Goal: Task Accomplishment & Management: Complete application form

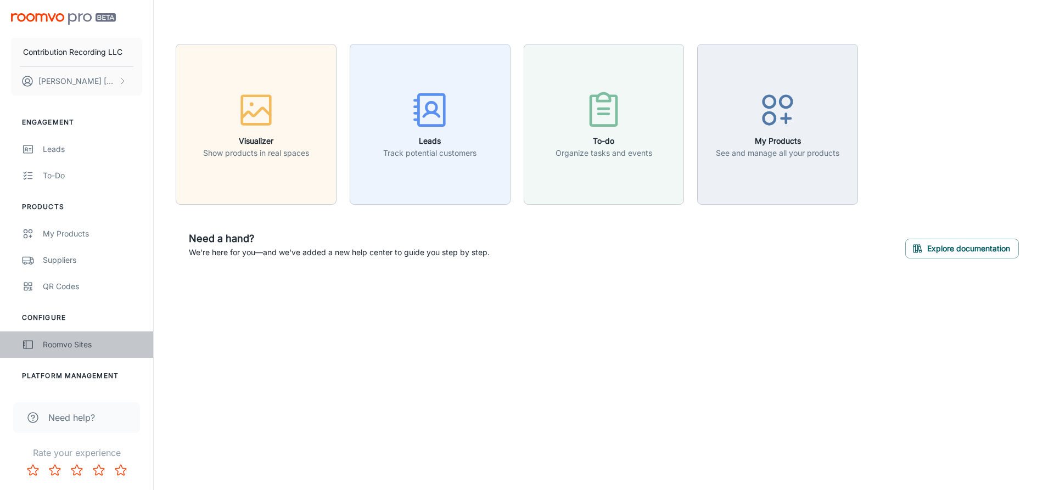
click at [73, 344] on div "Roomvo Sites" at bounding box center [92, 345] width 99 height 12
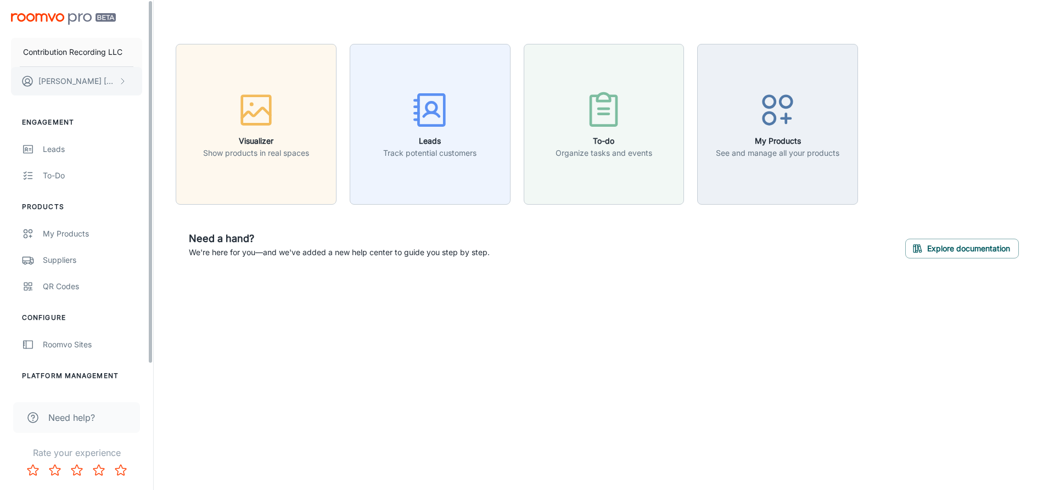
click at [124, 82] on icon "scrollable content" at bounding box center [122, 81] width 9 height 9
click at [170, 79] on li "User Profile" at bounding box center [171, 80] width 59 height 19
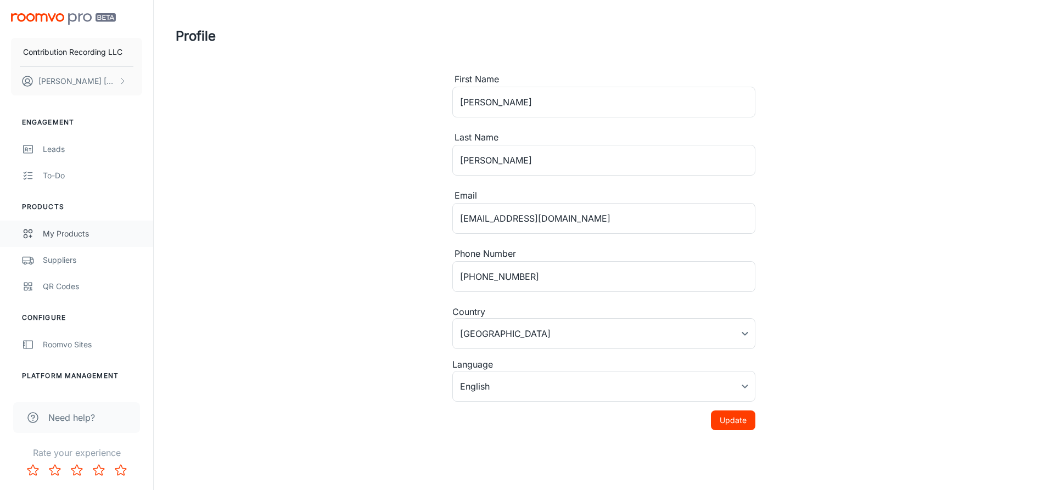
click at [70, 231] on div "My Products" at bounding box center [92, 234] width 99 height 12
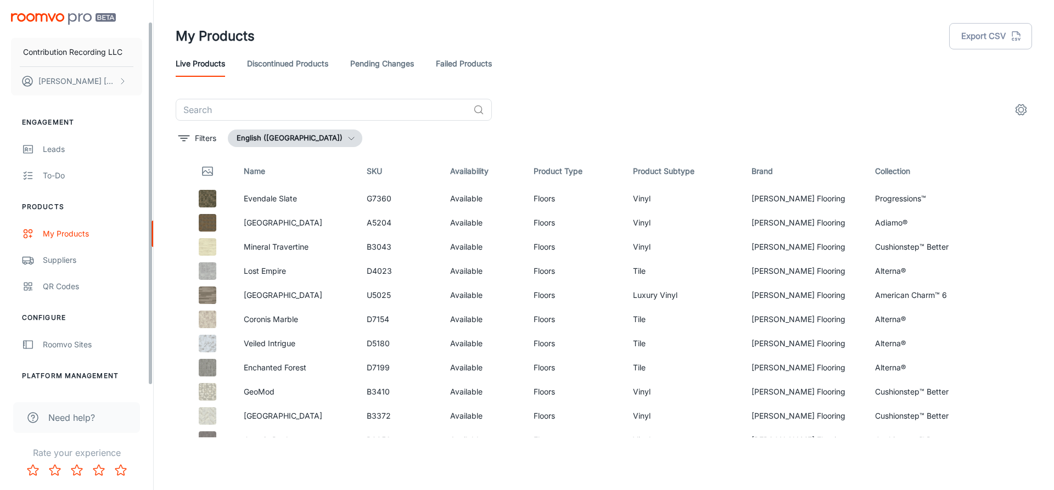
scroll to position [27, 0]
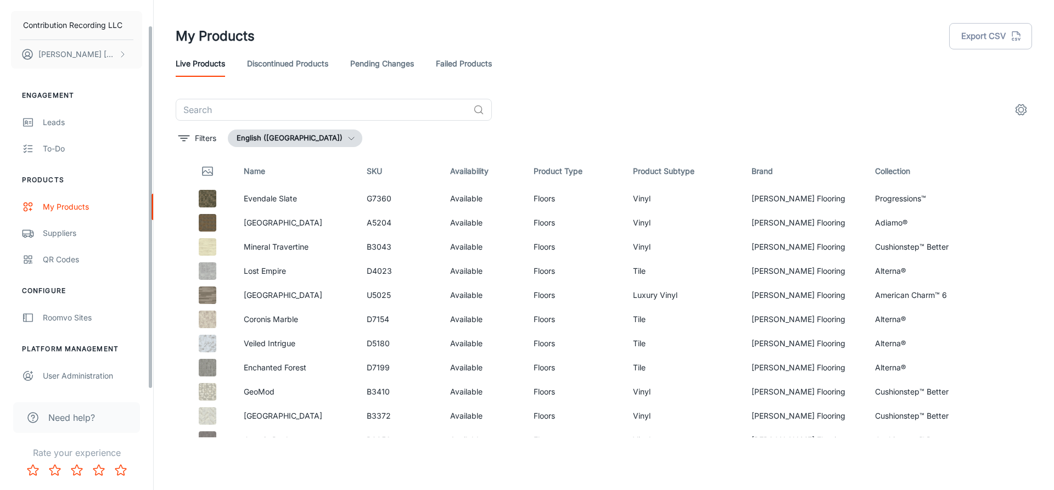
drag, startPoint x: 149, startPoint y: 225, endPoint x: 149, endPoint y: 301, distance: 76.3
click at [149, 301] on div "Contribution Recording LLC Chris Quezada Engagement Leads To-do Products My Pro…" at bounding box center [76, 194] width 153 height 389
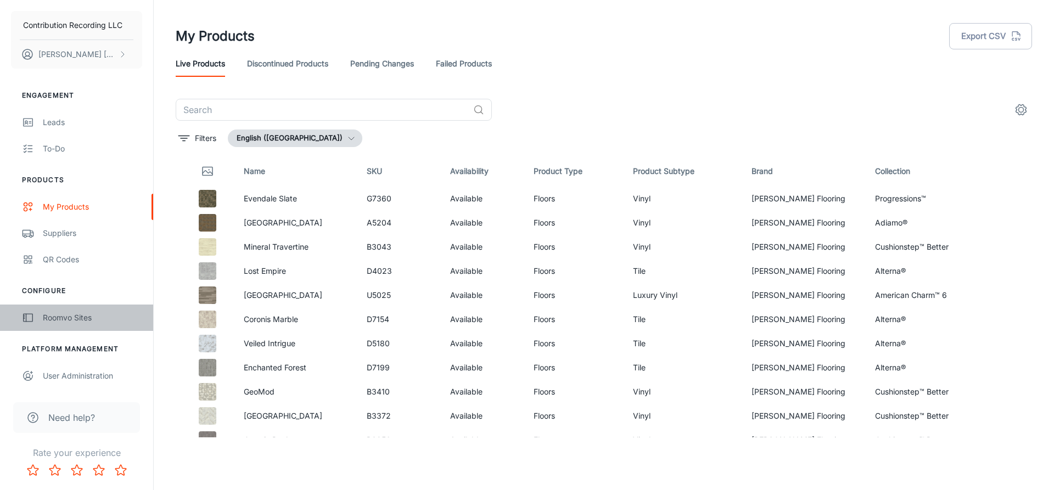
click at [66, 319] on div "Roomvo Sites" at bounding box center [92, 318] width 99 height 12
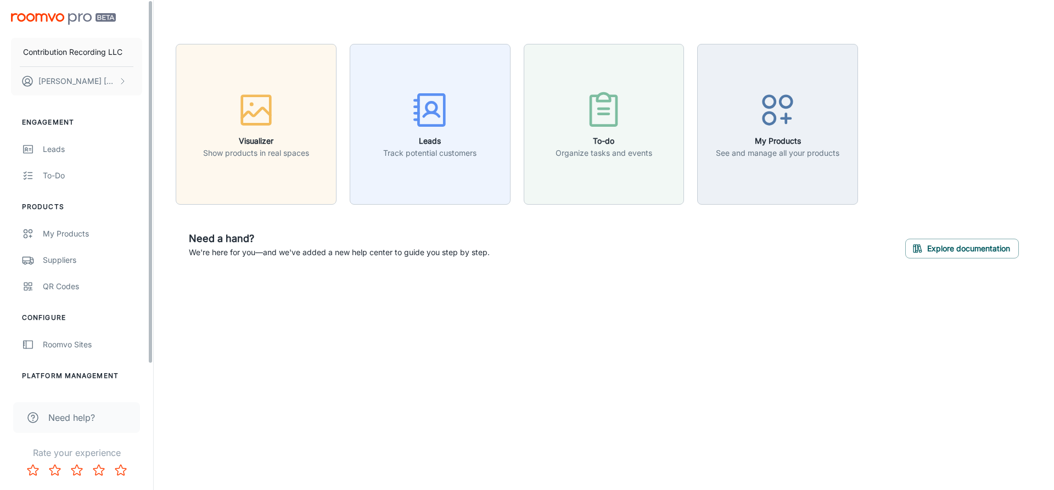
scroll to position [27, 0]
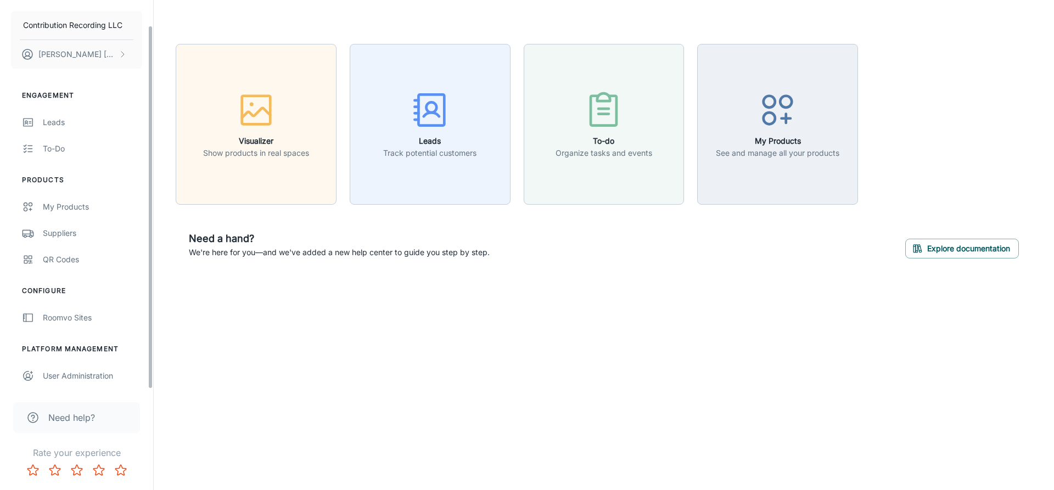
drag, startPoint x: 152, startPoint y: 289, endPoint x: 157, endPoint y: 422, distance: 133.5
click at [157, 422] on div "Contribution Recording LLC Chris Quezada Engagement Leads To-do Products My Pro…" at bounding box center [527, 245] width 1054 height 490
click at [97, 375] on div "User Administration" at bounding box center [92, 376] width 99 height 12
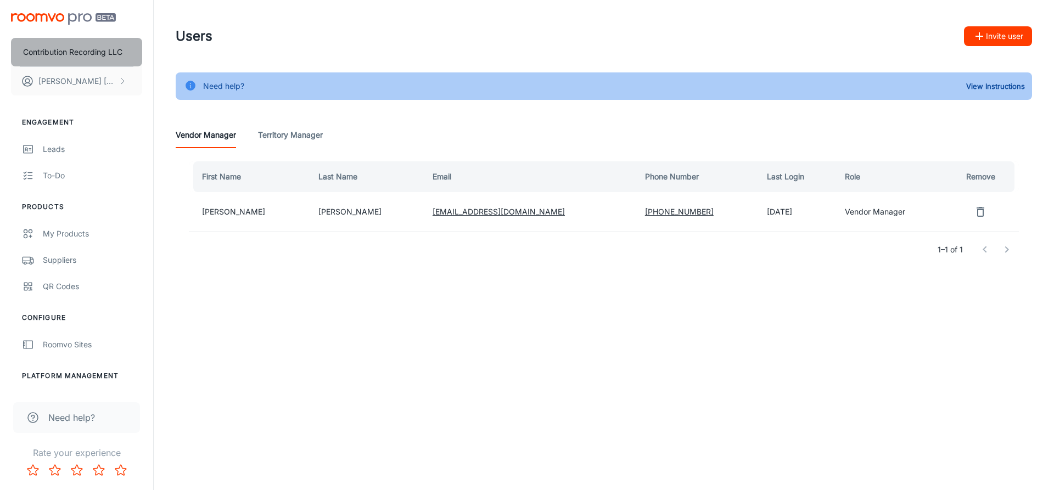
click at [80, 54] on p "Contribution Recording LLC" at bounding box center [72, 52] width 99 height 12
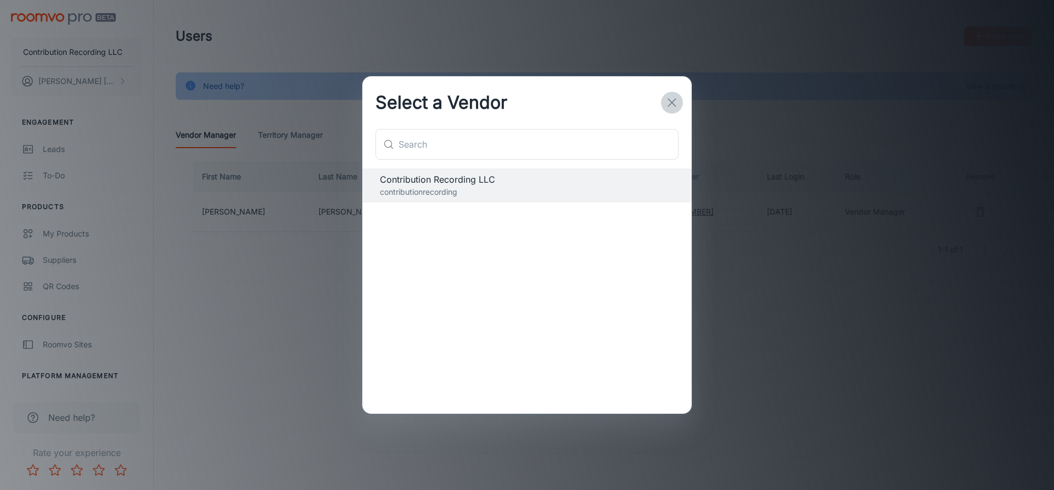
click at [676, 102] on icon "button" at bounding box center [672, 102] width 13 height 13
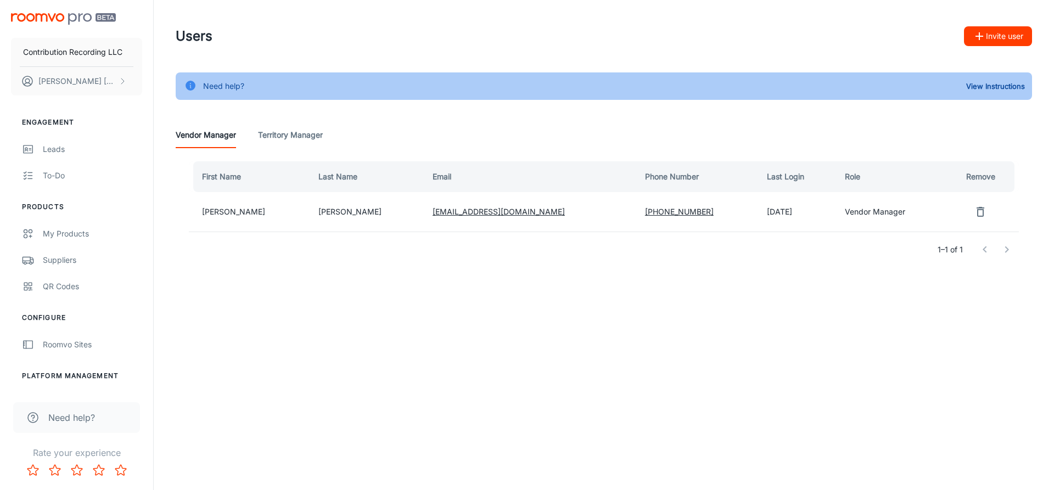
click at [306, 134] on Manager "Territory Manager" at bounding box center [290, 135] width 65 height 26
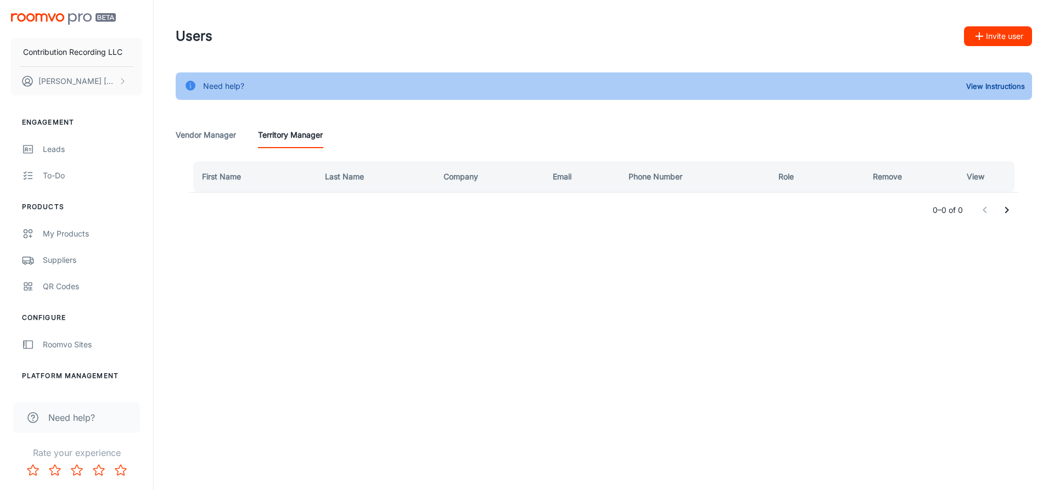
click at [222, 127] on Manager "Vendor Manager" at bounding box center [206, 135] width 60 height 26
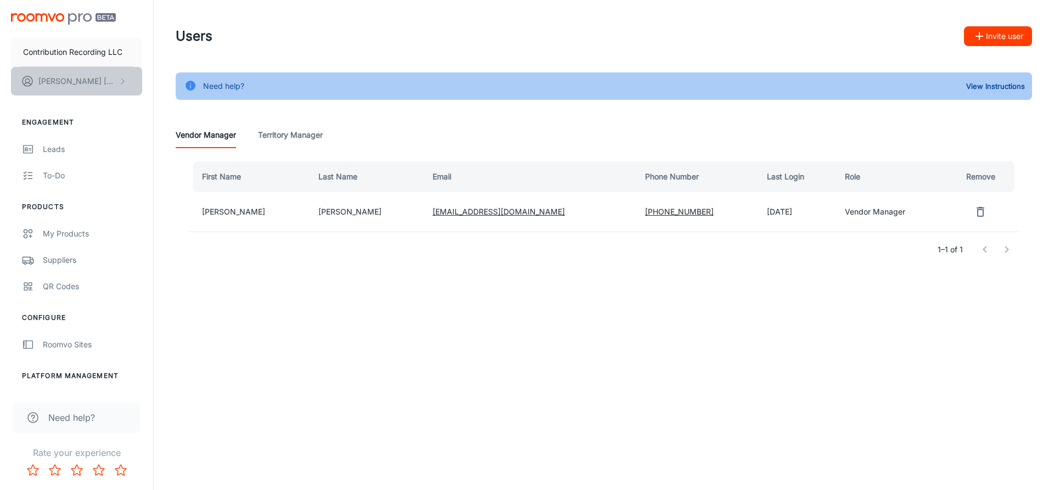
click at [124, 77] on icon "scrollable content" at bounding box center [122, 81] width 9 height 9
click at [175, 81] on li "User Profile" at bounding box center [171, 80] width 59 height 19
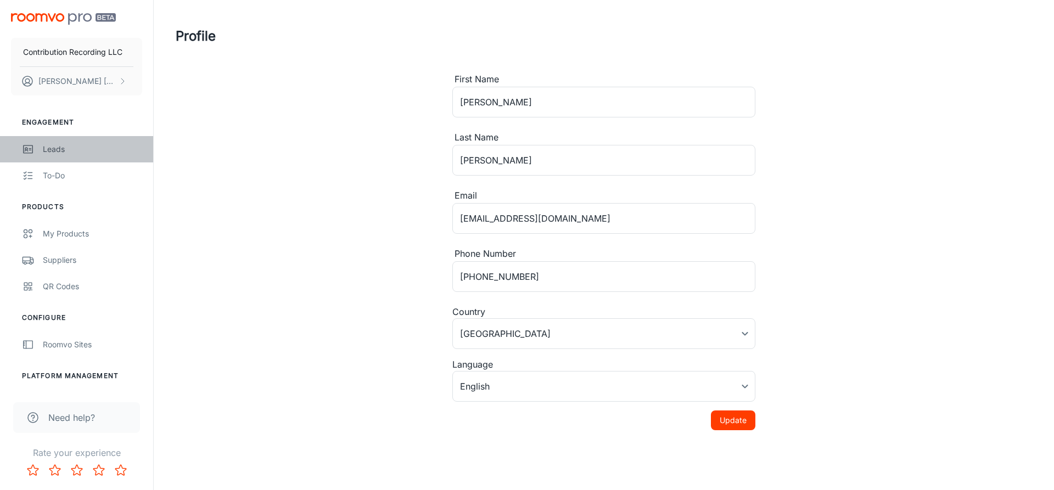
click at [52, 149] on div "Leads" at bounding box center [92, 149] width 99 height 12
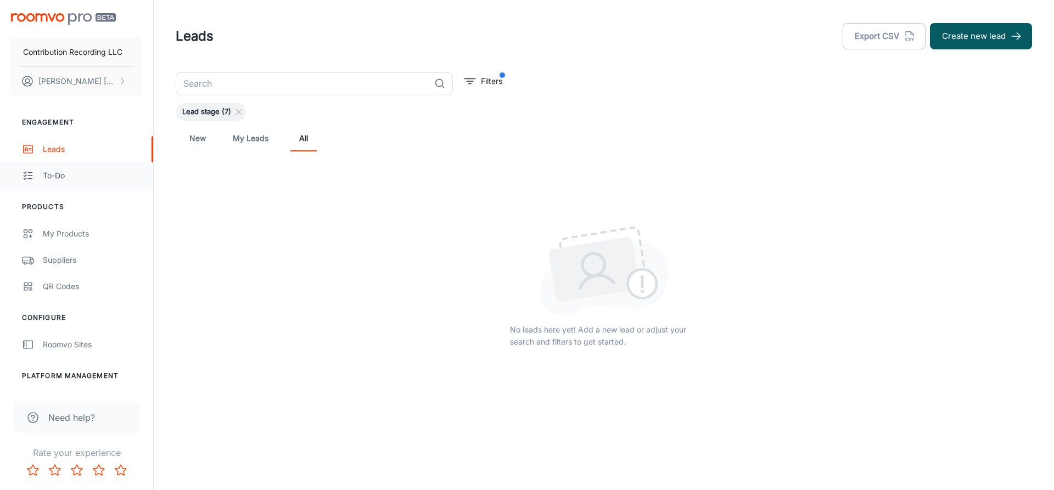
click at [58, 173] on div "To-do" at bounding box center [92, 176] width 99 height 12
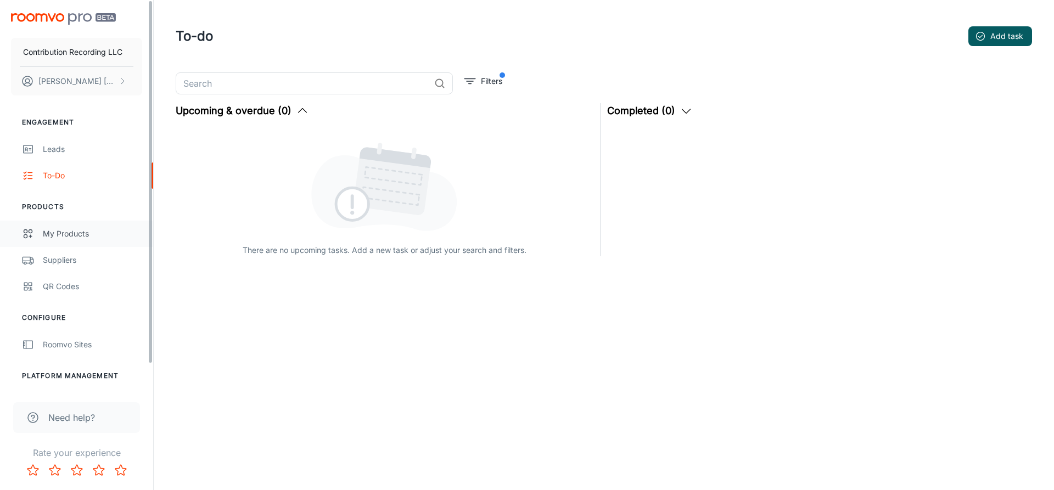
click at [77, 233] on div "My Products" at bounding box center [92, 234] width 99 height 12
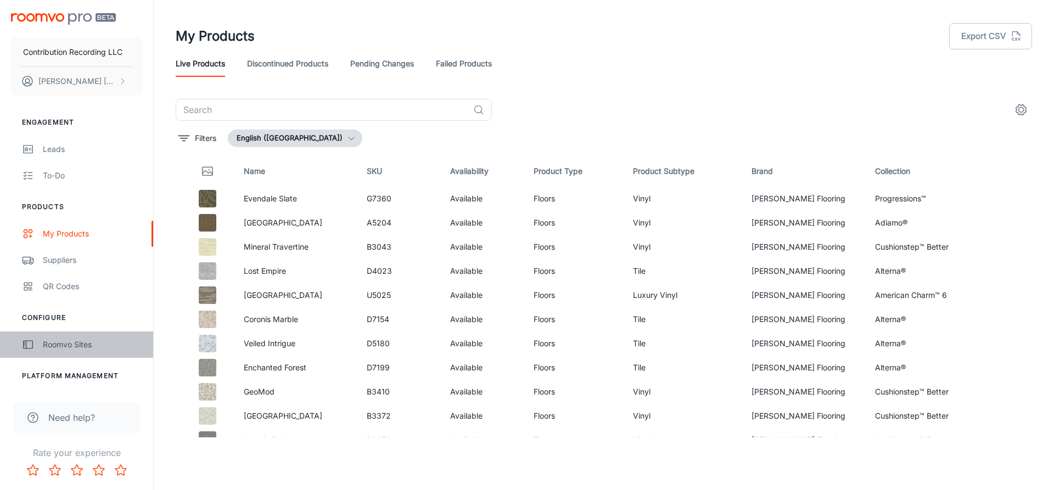
click at [55, 342] on div "Roomvo Sites" at bounding box center [92, 345] width 99 height 12
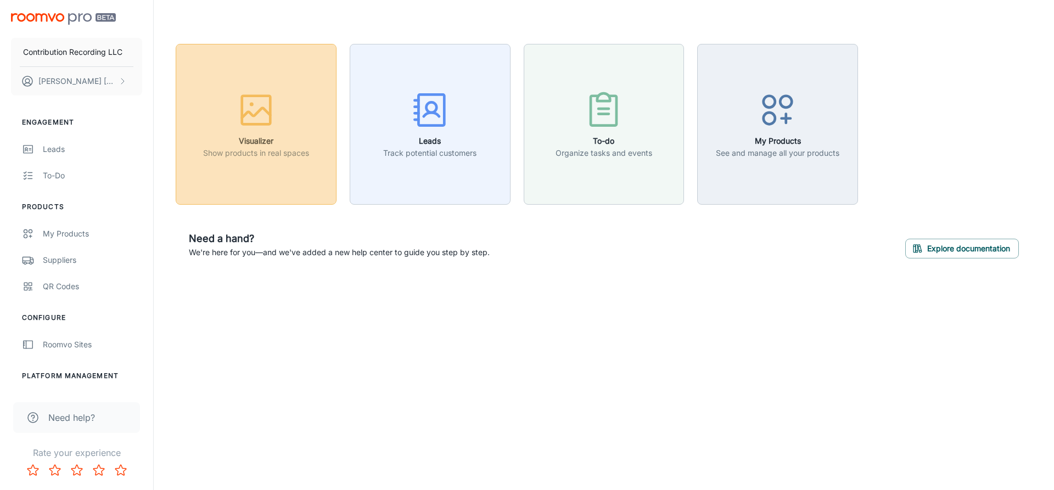
click at [258, 111] on icon "button" at bounding box center [256, 113] width 29 height 10
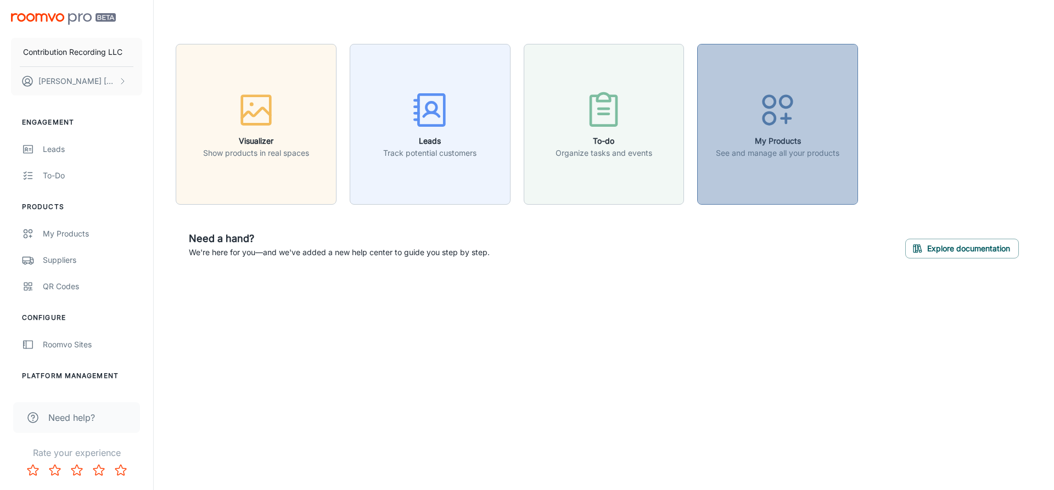
click at [771, 117] on icon "button" at bounding box center [777, 110] width 41 height 41
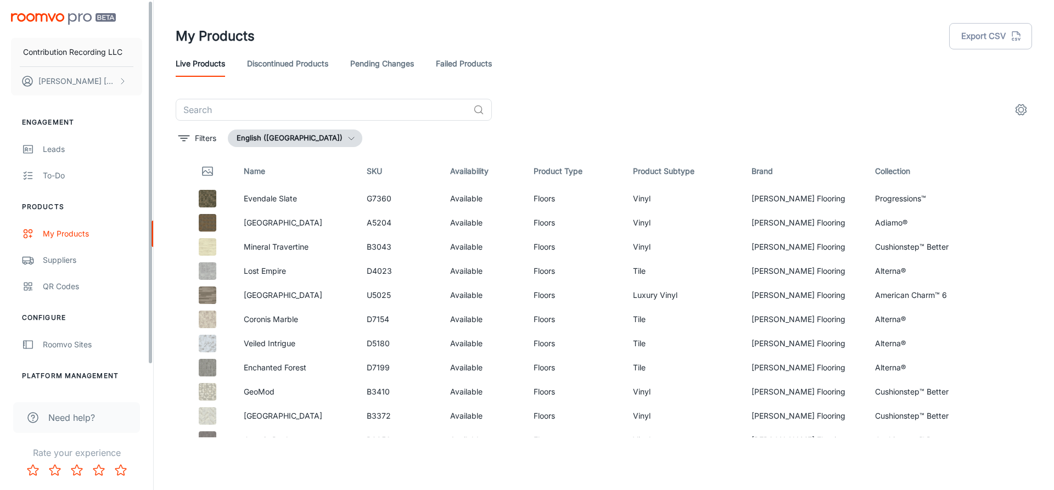
scroll to position [27, 0]
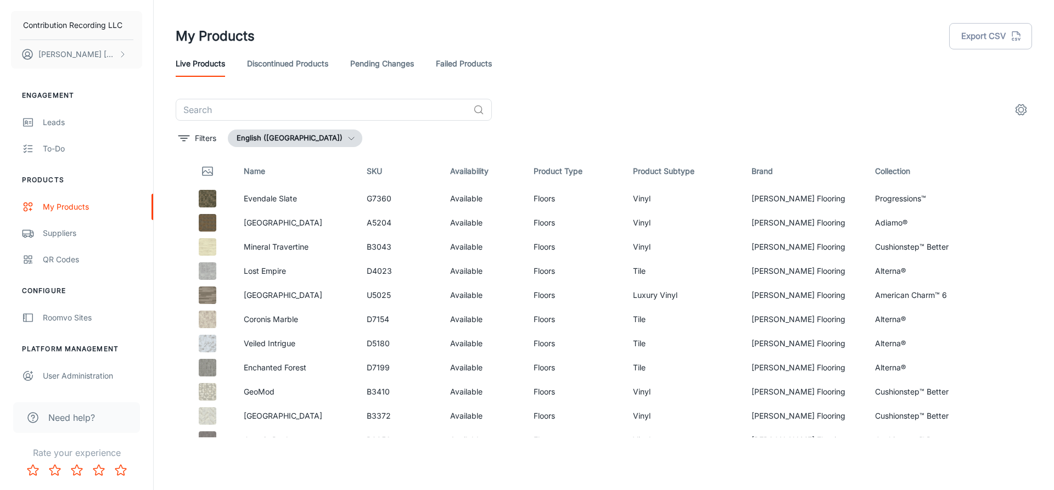
drag, startPoint x: 150, startPoint y: 315, endPoint x: 153, endPoint y: 389, distance: 74.2
click at [153, 389] on div "Contribution Recording LLC Chris Quezada Engagement Leads To-do Products My Pro…" at bounding box center [77, 245] width 154 height 490
click at [72, 415] on span "Need help?" at bounding box center [71, 417] width 47 height 13
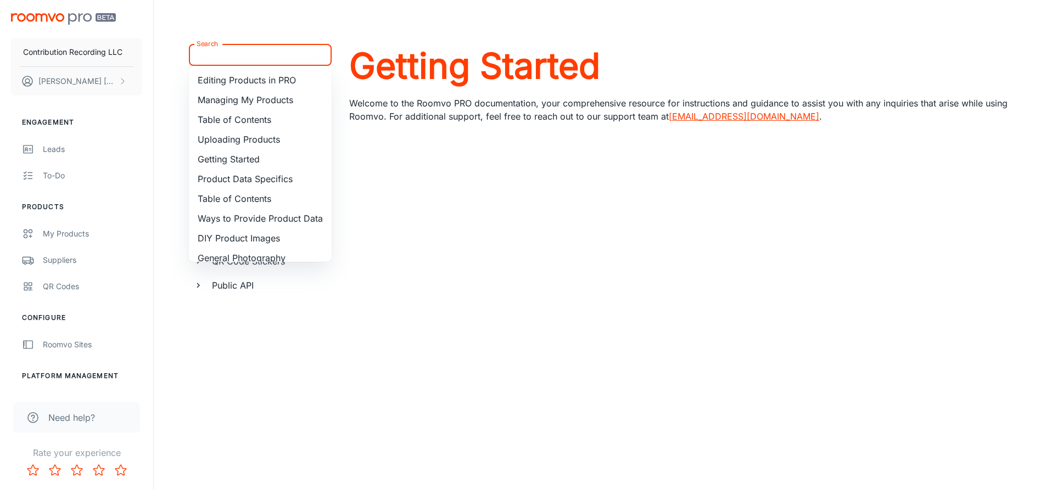
click at [258, 59] on input "Search" at bounding box center [251, 54] width 118 height 15
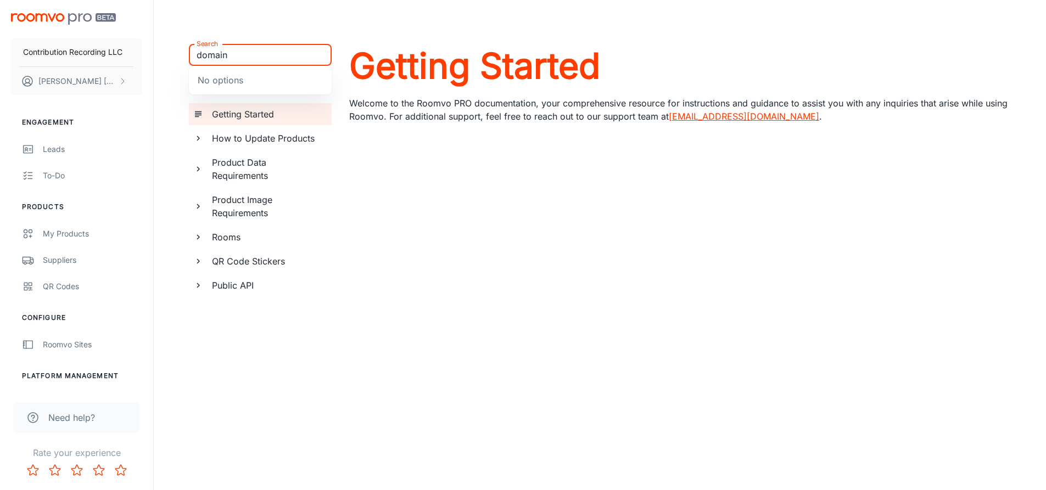
type input "domain"
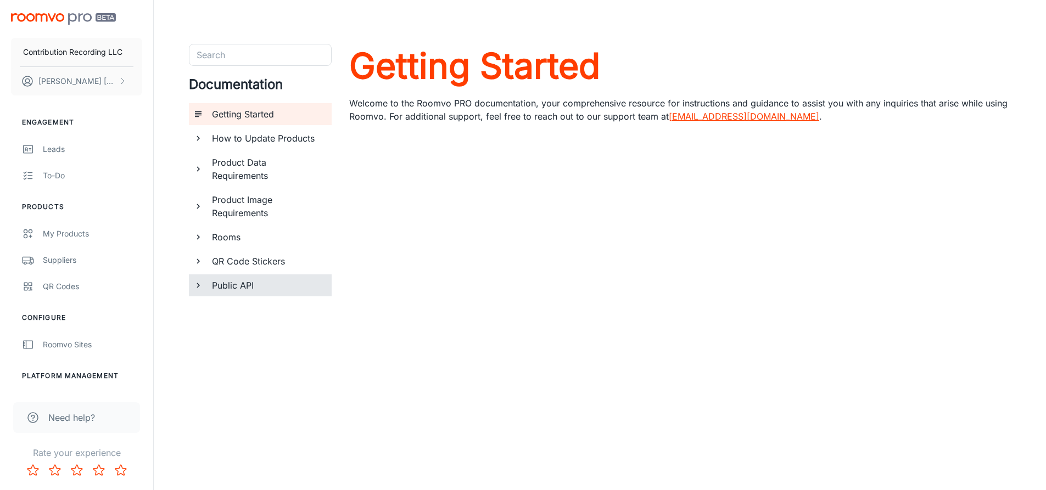
click at [196, 286] on icon "documentation page list" at bounding box center [198, 286] width 10 height 10
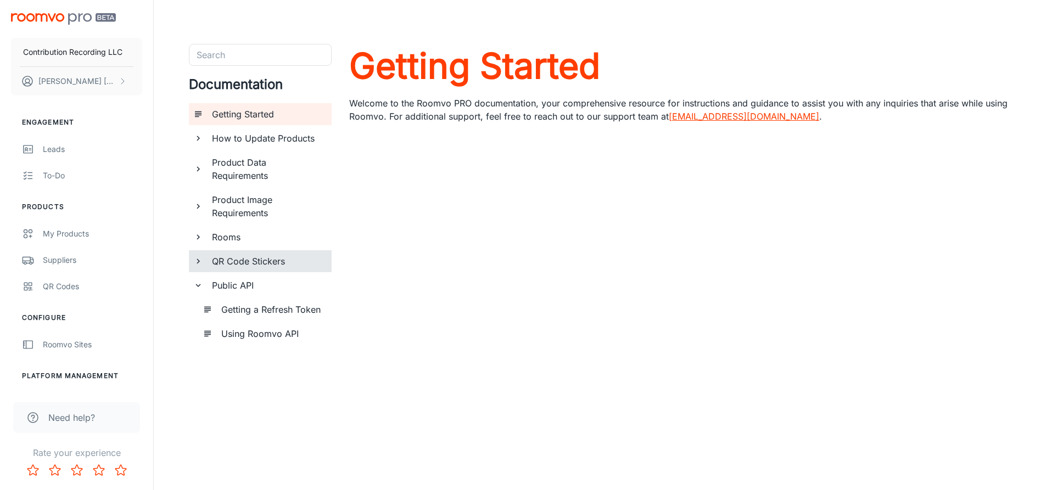
click at [197, 261] on icon "documentation page list" at bounding box center [198, 261] width 10 height 10
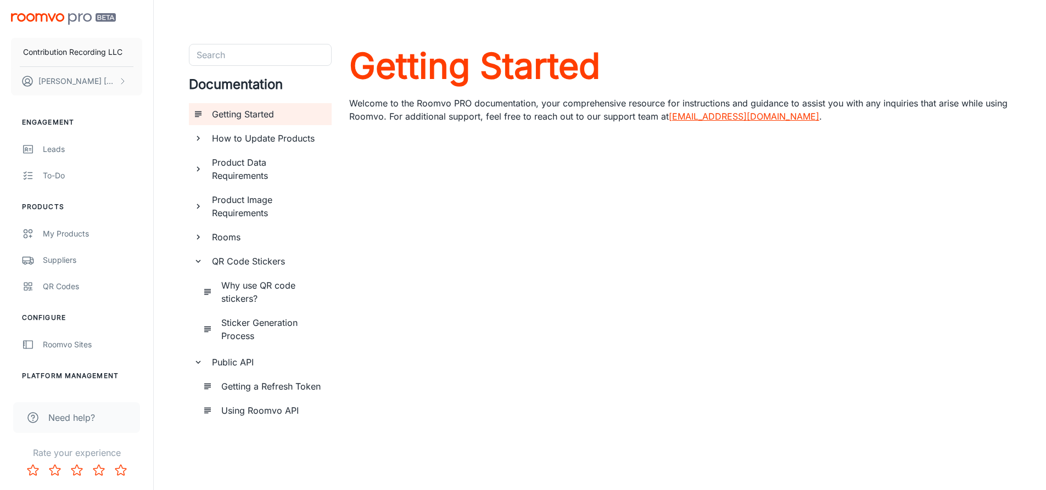
click at [82, 15] on img "scrollable content" at bounding box center [63, 19] width 105 height 12
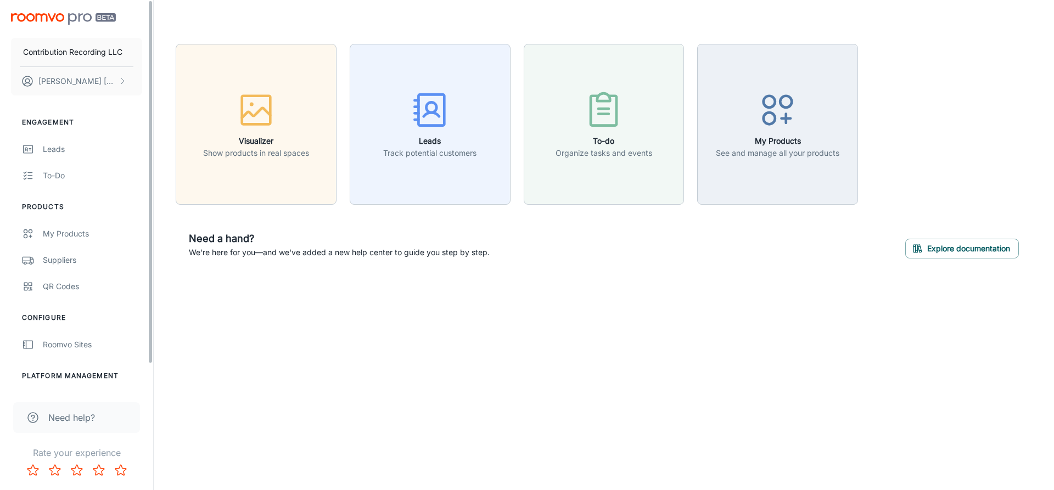
scroll to position [27, 0]
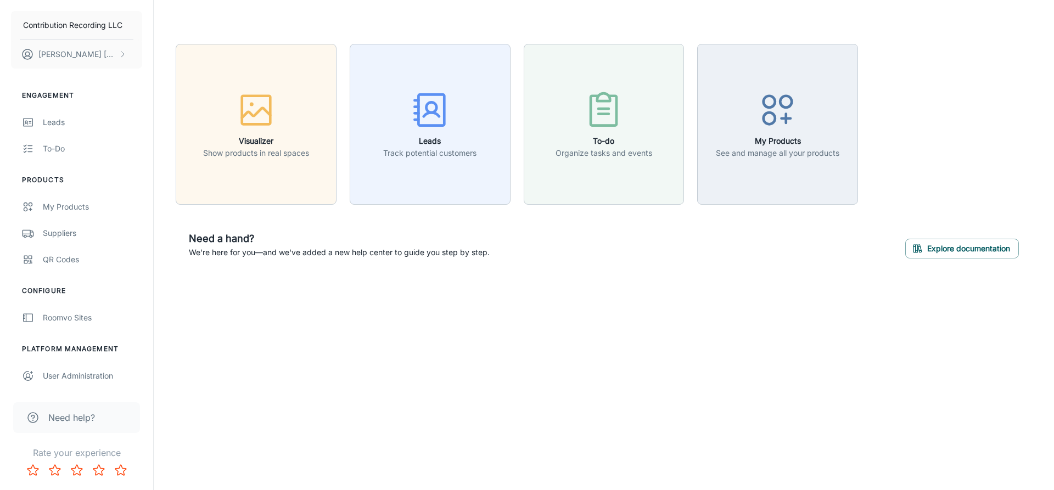
drag, startPoint x: 147, startPoint y: 347, endPoint x: 160, endPoint y: 423, distance: 76.9
click at [160, 423] on div "Contribution Recording LLC Chris Quezada Engagement Leads To-do Products My Pro…" at bounding box center [527, 245] width 1054 height 490
click at [86, 23] on p "Contribution Recording LLC" at bounding box center [72, 25] width 99 height 12
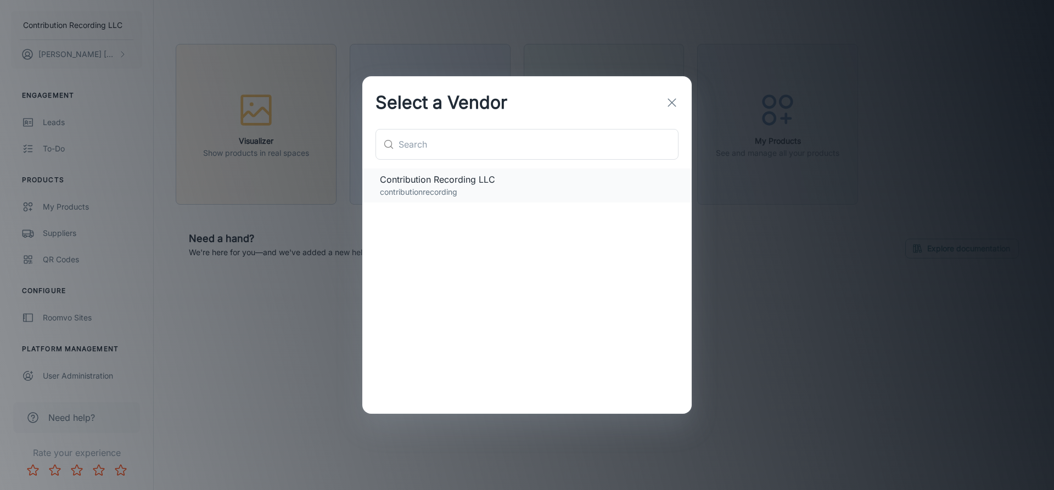
click at [437, 183] on span "Contribution Recording LLC" at bounding box center [527, 179] width 294 height 13
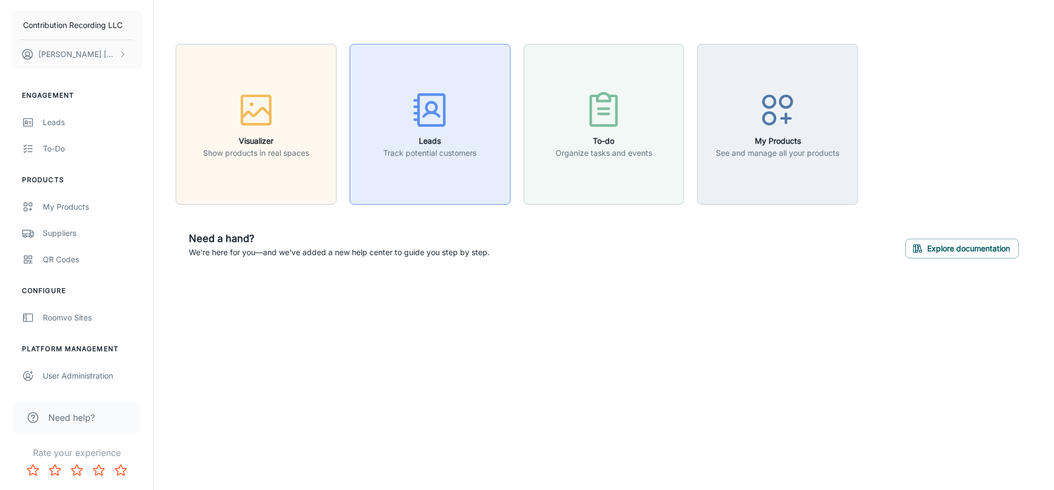
click at [437, 183] on button "Leads Track potential customers" at bounding box center [430, 124] width 161 height 161
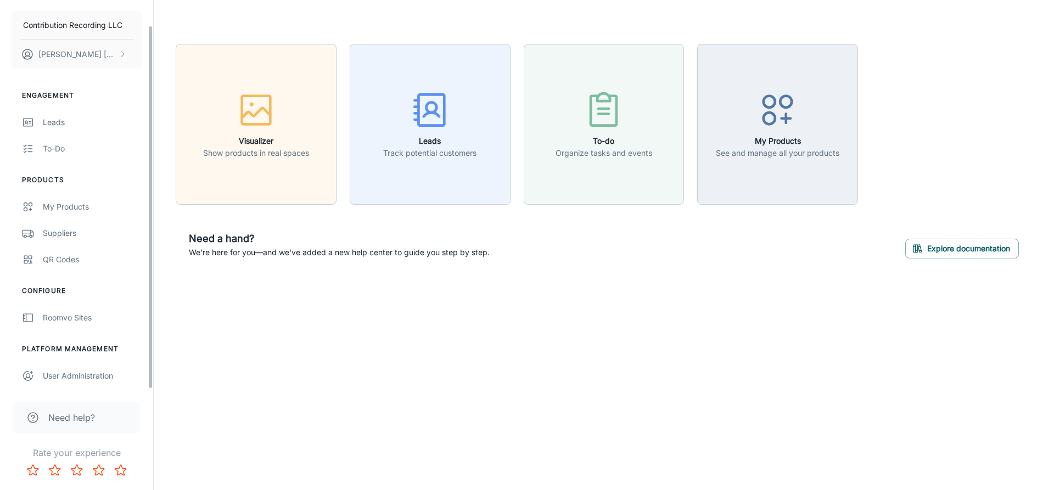
drag, startPoint x: 150, startPoint y: 188, endPoint x: 147, endPoint y: 321, distance: 133.0
click at [147, 321] on div "Contribution Recording LLC Chris Quezada Engagement Leads To-do Products My Pro…" at bounding box center [76, 194] width 153 height 389
drag, startPoint x: 149, startPoint y: 178, endPoint x: 159, endPoint y: 326, distance: 148.1
click at [159, 326] on div "Contribution Recording LLC Chris Quezada Engagement Leads To-do Products My Pro…" at bounding box center [527, 245] width 1054 height 490
click at [73, 375] on div "User Administration" at bounding box center [92, 376] width 99 height 12
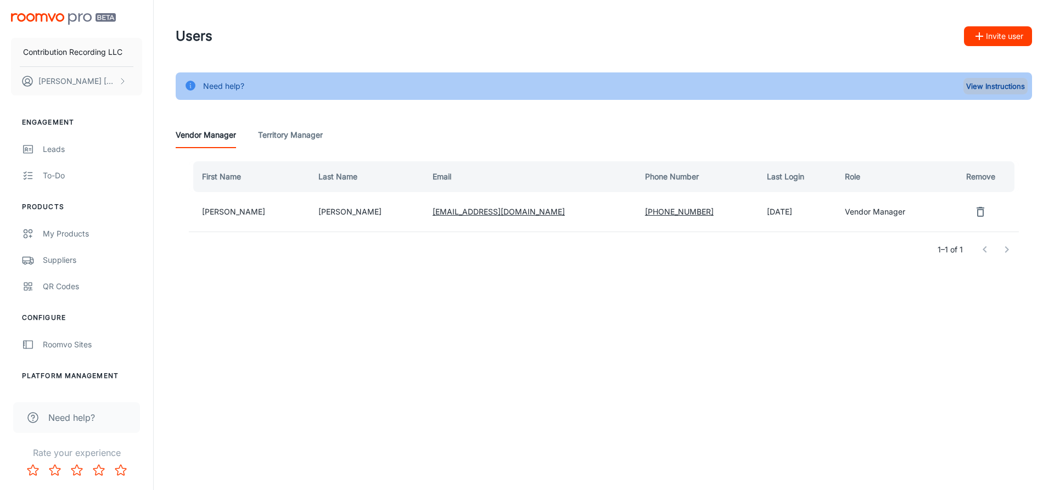
click at [1002, 83] on button "View Instructions" at bounding box center [996, 86] width 64 height 16
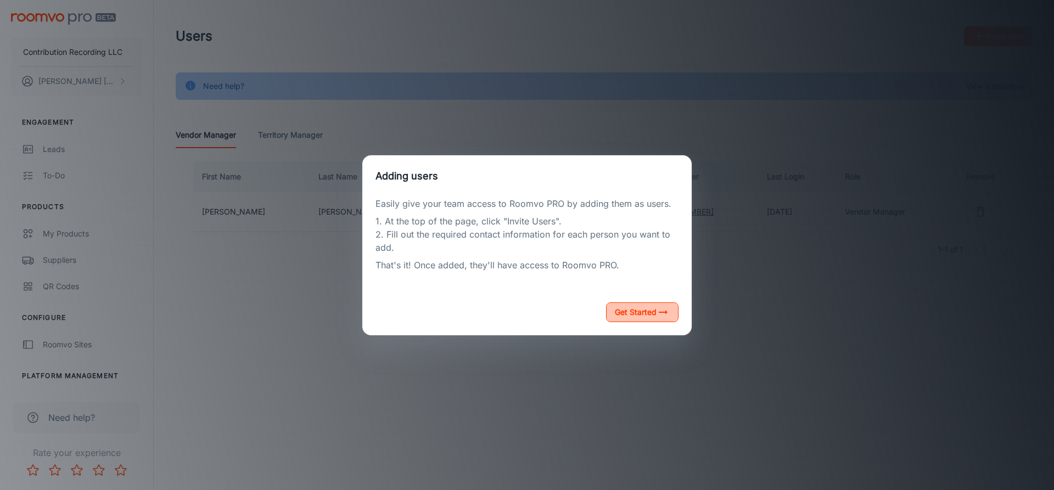
click at [638, 312] on button "Get Started" at bounding box center [642, 313] width 72 height 20
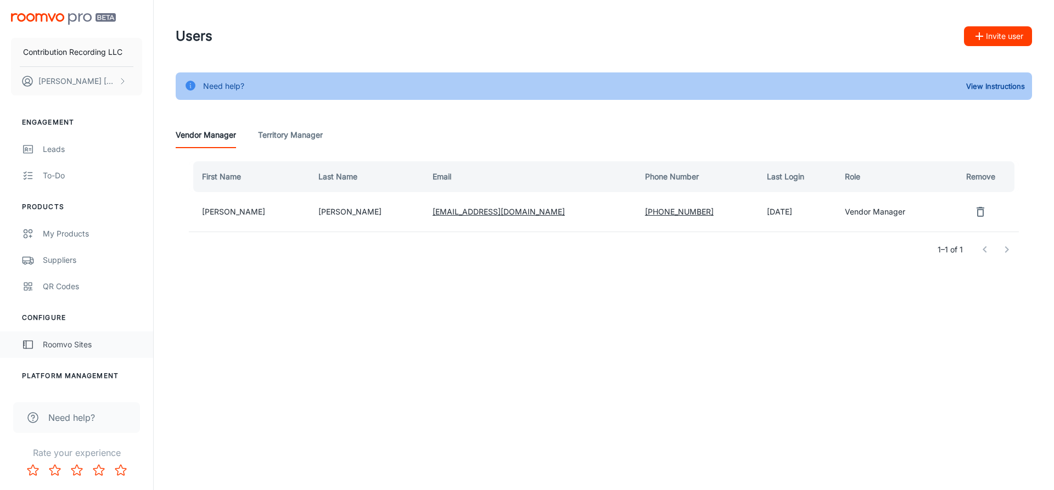
click at [59, 347] on div "Roomvo Sites" at bounding box center [92, 345] width 99 height 12
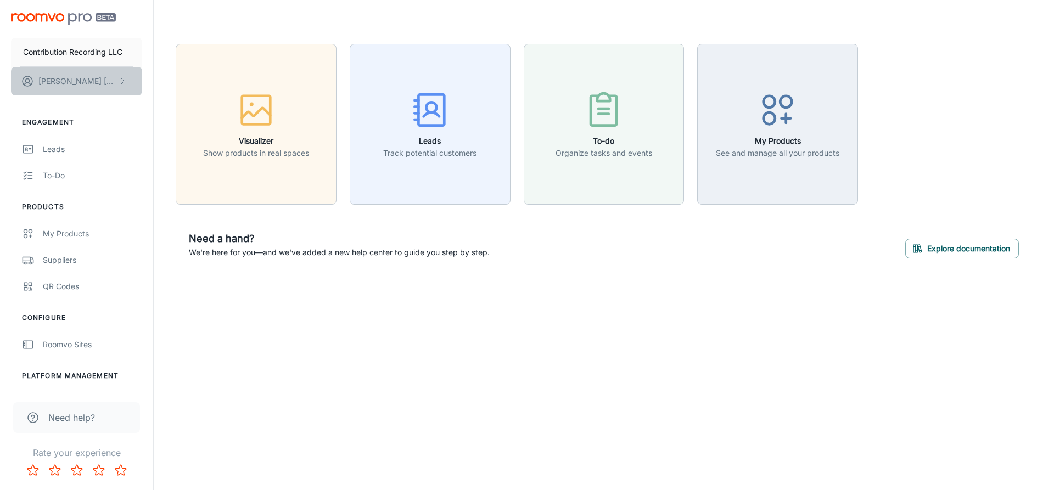
click at [114, 84] on button "Chris Quezada" at bounding box center [76, 81] width 131 height 29
click at [185, 79] on li "User Profile" at bounding box center [171, 80] width 59 height 19
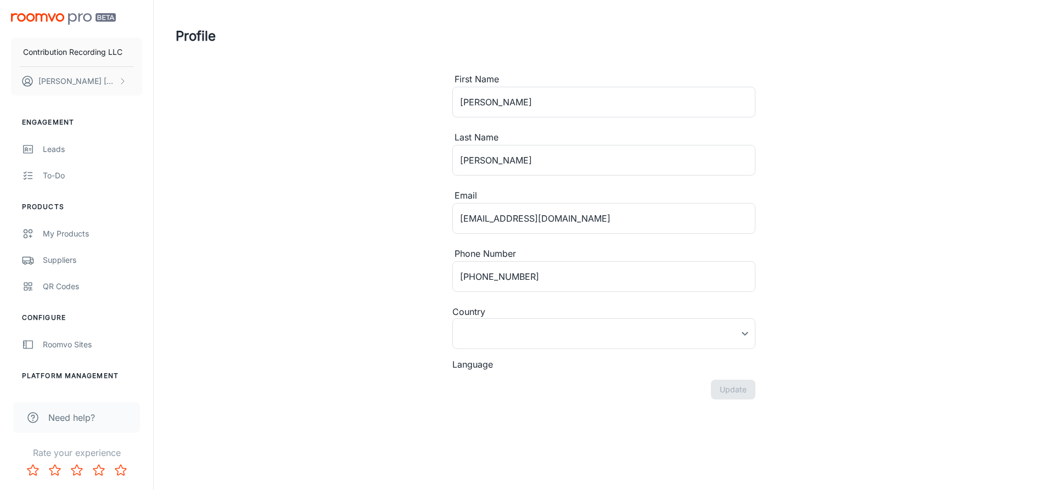
type input "[GEOGRAPHIC_DATA]"
click at [56, 154] on div "Leads" at bounding box center [92, 149] width 99 height 12
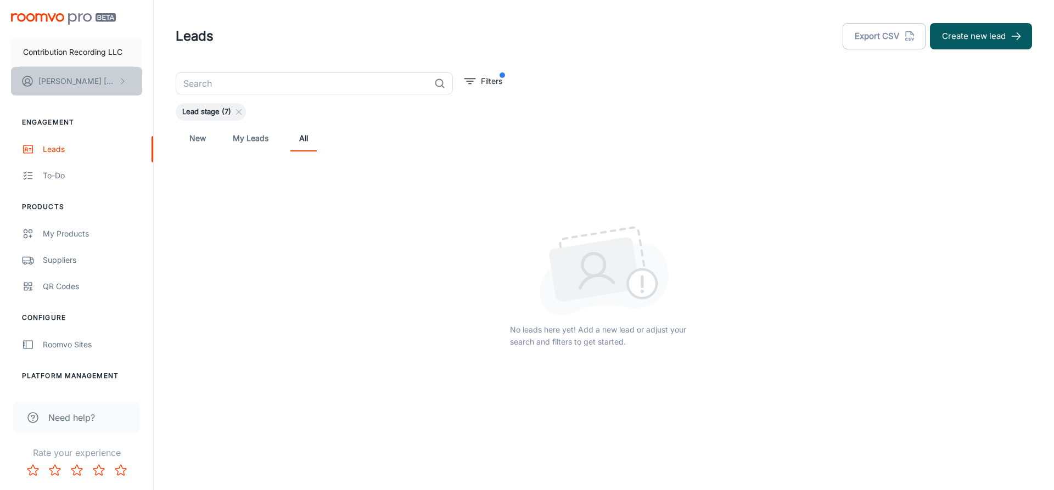
click at [118, 81] on button "Chris Quezada" at bounding box center [76, 81] width 131 height 29
click at [172, 103] on li "Log out" at bounding box center [171, 99] width 59 height 19
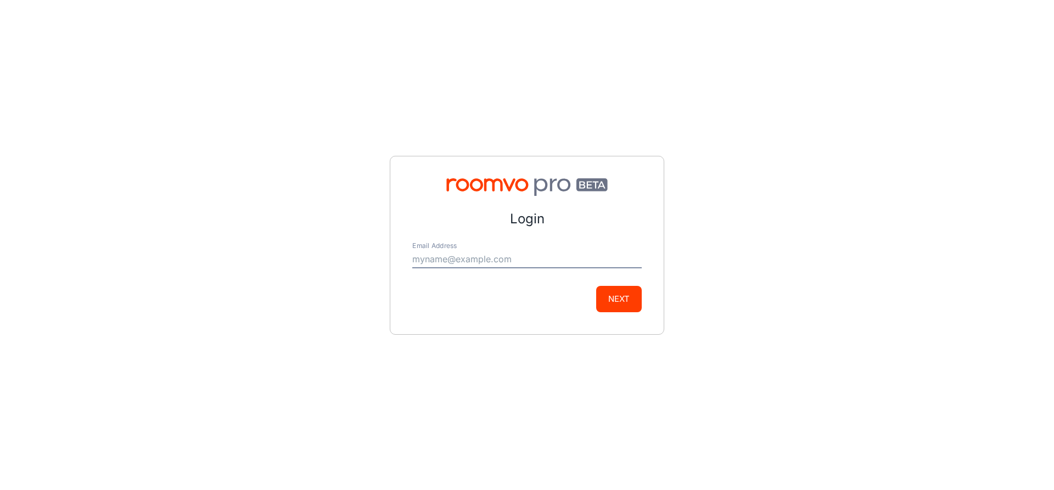
click at [460, 258] on input "Email Address" at bounding box center [527, 260] width 230 height 18
click at [514, 256] on input "Email Address" at bounding box center [527, 260] width 230 height 18
type input "[PERSON_NAME][EMAIL_ADDRESS][DOMAIN_NAME]"
click at [612, 295] on button "Next" at bounding box center [619, 299] width 46 height 26
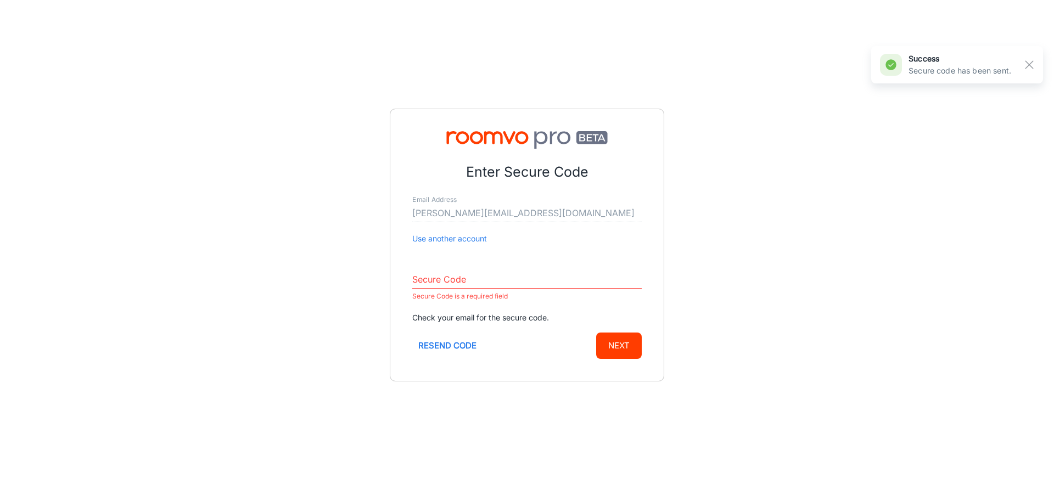
click at [472, 242] on button "Use another account" at bounding box center [449, 239] width 75 height 12
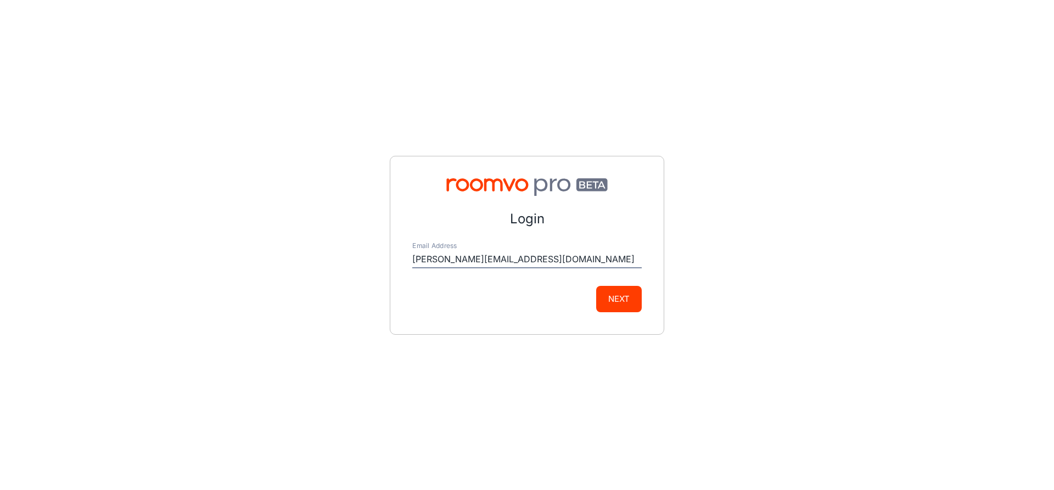
click at [611, 302] on button "Next" at bounding box center [619, 299] width 46 height 26
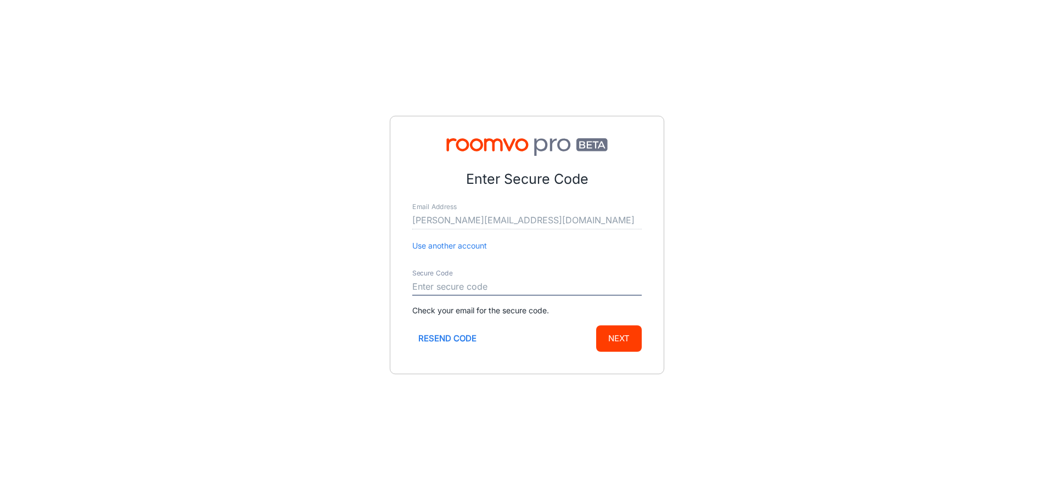
click at [517, 284] on input "Secure Code" at bounding box center [527, 287] width 230 height 18
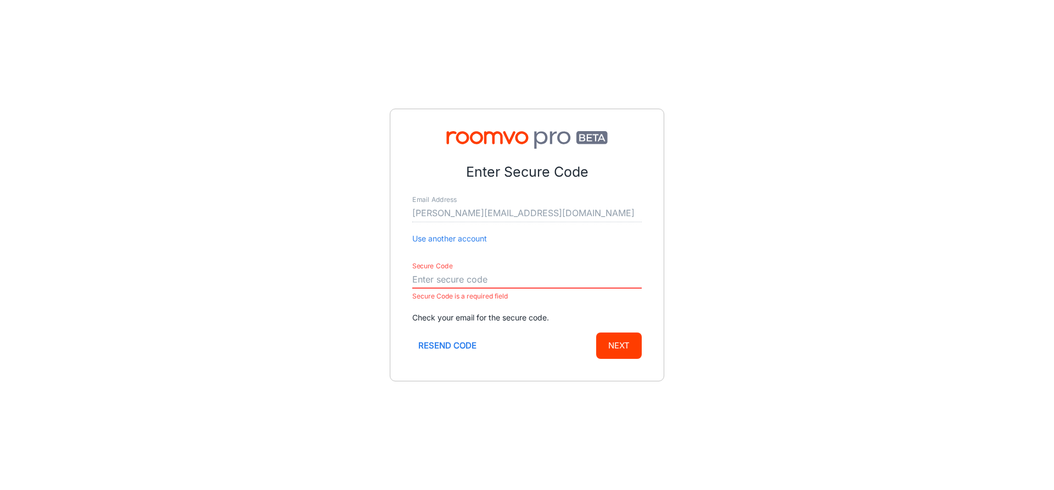
click at [474, 279] on input "Secure Code" at bounding box center [527, 280] width 230 height 18
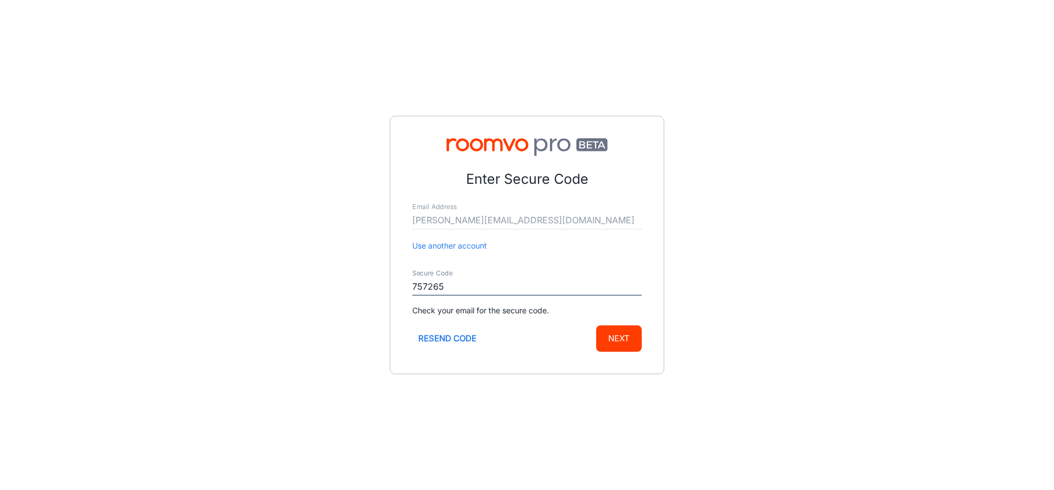
type input "757265"
click at [624, 339] on button "Next" at bounding box center [619, 339] width 46 height 26
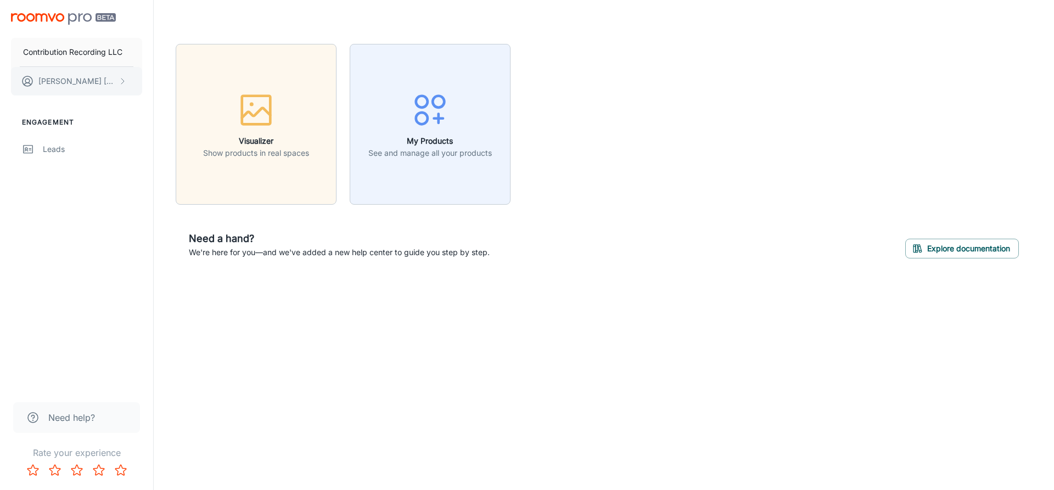
click at [118, 83] on button "Chris Quezada" at bounding box center [76, 81] width 131 height 29
click at [63, 141] on div at bounding box center [527, 245] width 1054 height 490
click at [58, 152] on div "Leads" at bounding box center [92, 149] width 99 height 12
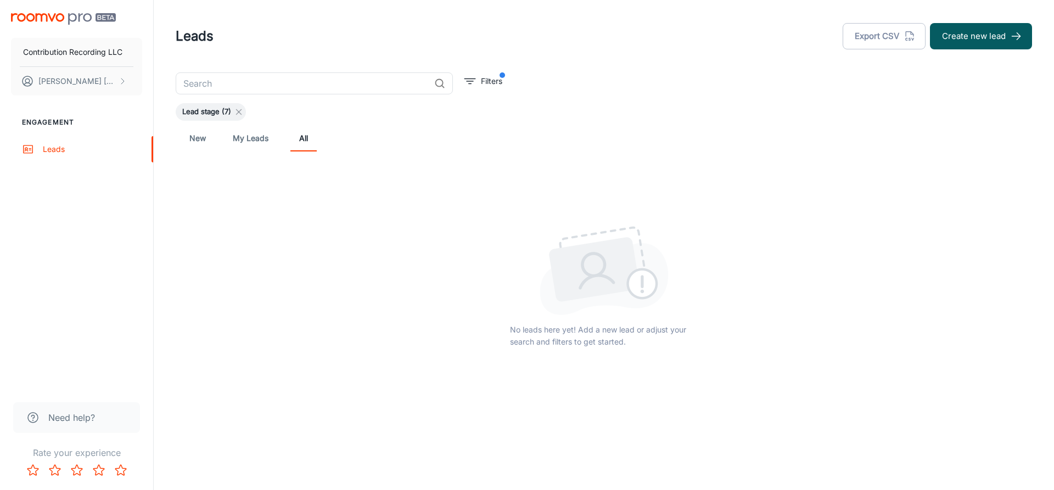
click at [239, 111] on line at bounding box center [239, 112] width 5 height 5
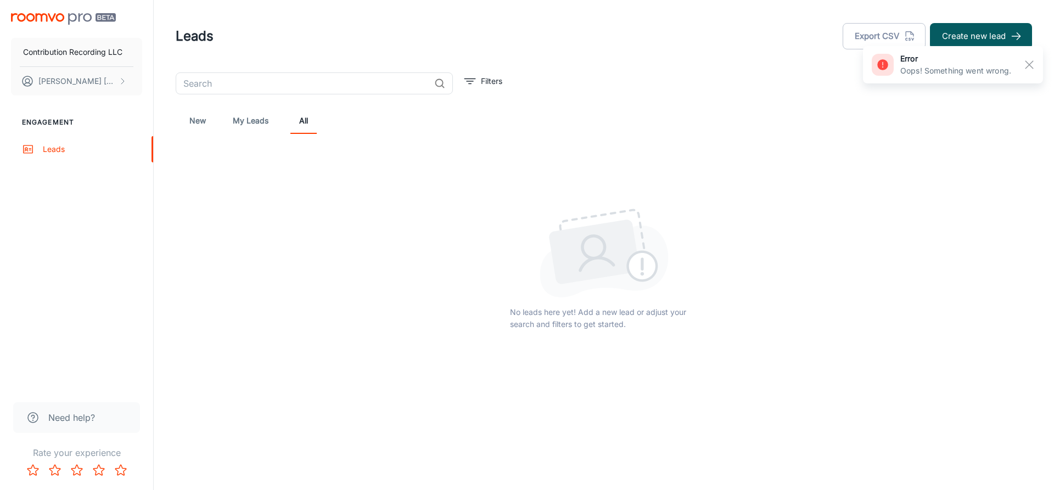
click at [48, 18] on img "scrollable content" at bounding box center [63, 19] width 105 height 12
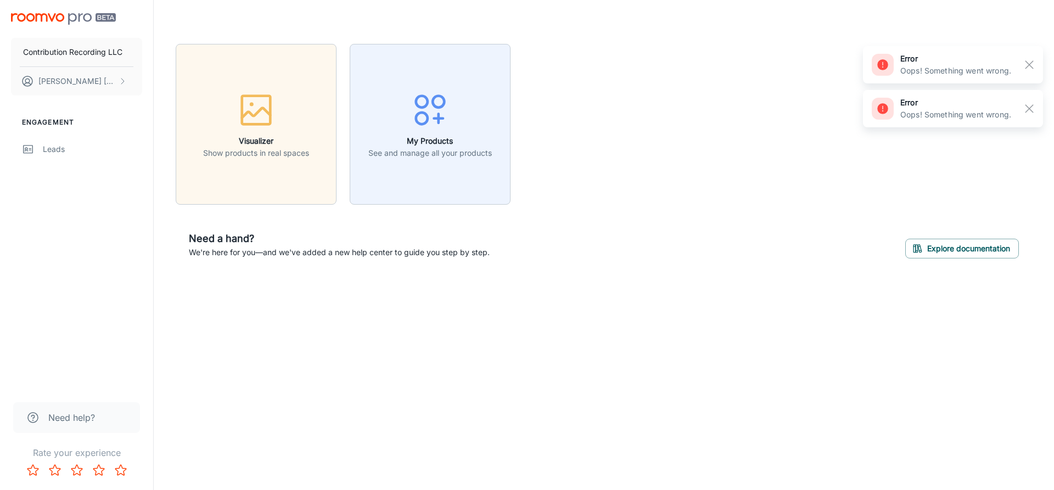
click at [46, 122] on li "Engagement" at bounding box center [76, 123] width 153 height 10
click at [1035, 65] on rect "button" at bounding box center [1029, 64] width 13 height 13
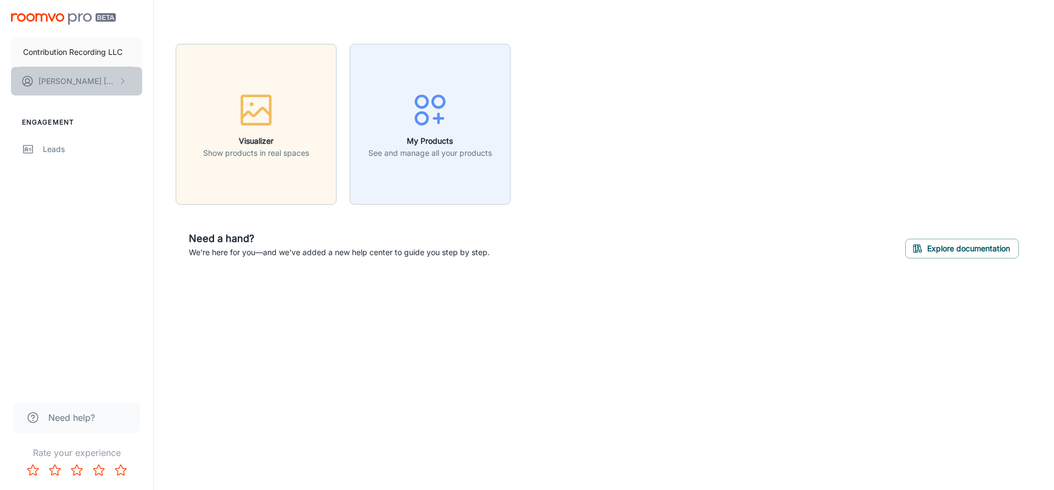
click at [120, 78] on icon "scrollable content" at bounding box center [122, 81] width 9 height 9
click at [169, 102] on li "Log out" at bounding box center [171, 99] width 59 height 19
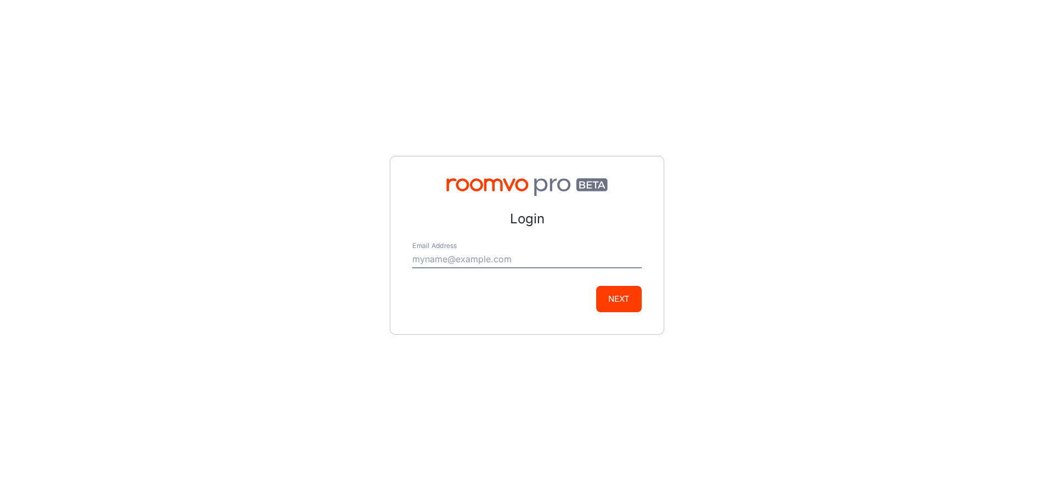
click at [487, 252] on input "Email Address" at bounding box center [527, 260] width 230 height 18
click at [454, 255] on input "Email Address" at bounding box center [527, 260] width 230 height 18
type input "[PERSON_NAME][EMAIL_ADDRESS][DOMAIN_NAME]"
click at [611, 292] on button "Next" at bounding box center [619, 299] width 46 height 26
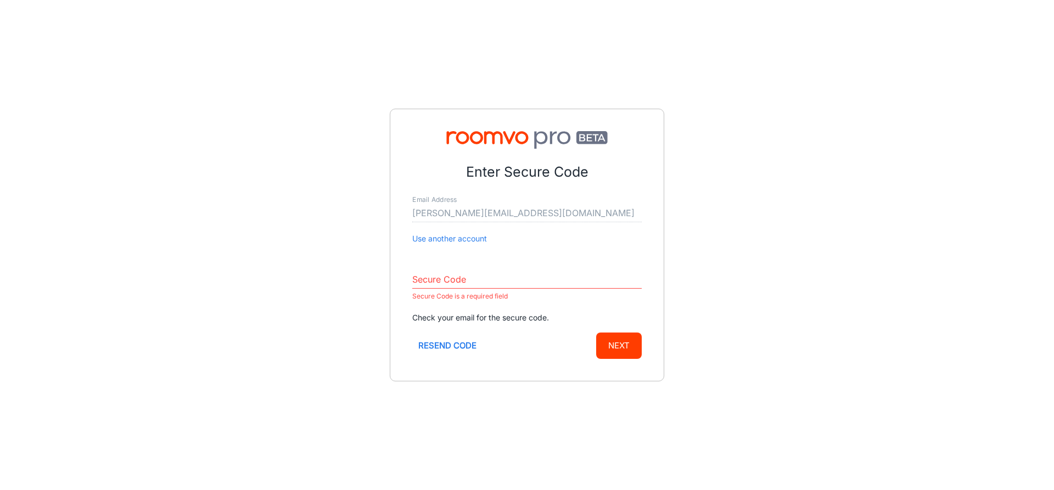
click at [444, 276] on input "Secure Code" at bounding box center [527, 280] width 230 height 18
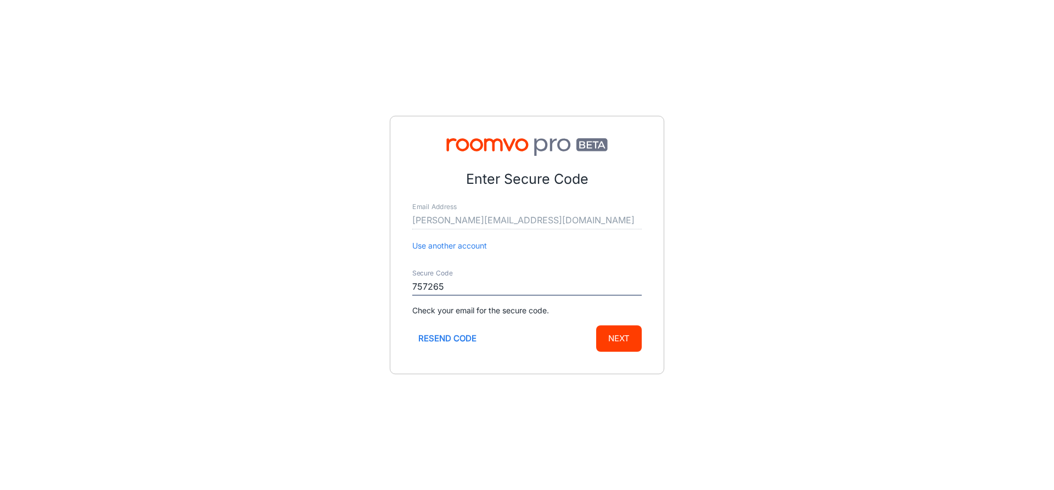
type input "757265"
click at [616, 342] on button "Next" at bounding box center [619, 339] width 46 height 26
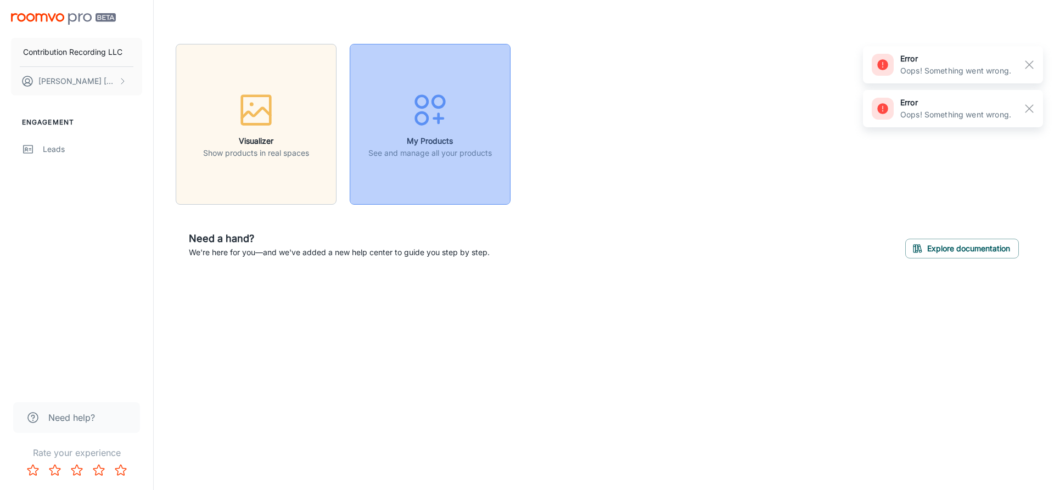
click at [436, 118] on line "button" at bounding box center [438, 118] width 9 height 0
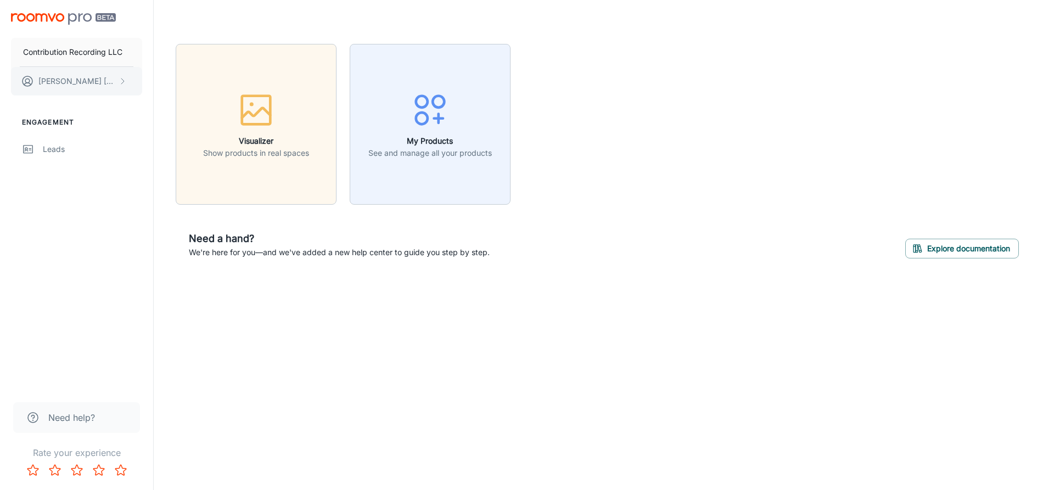
click at [123, 79] on icon "scrollable content" at bounding box center [122, 81] width 9 height 9
click at [163, 100] on li "Log out" at bounding box center [171, 99] width 59 height 19
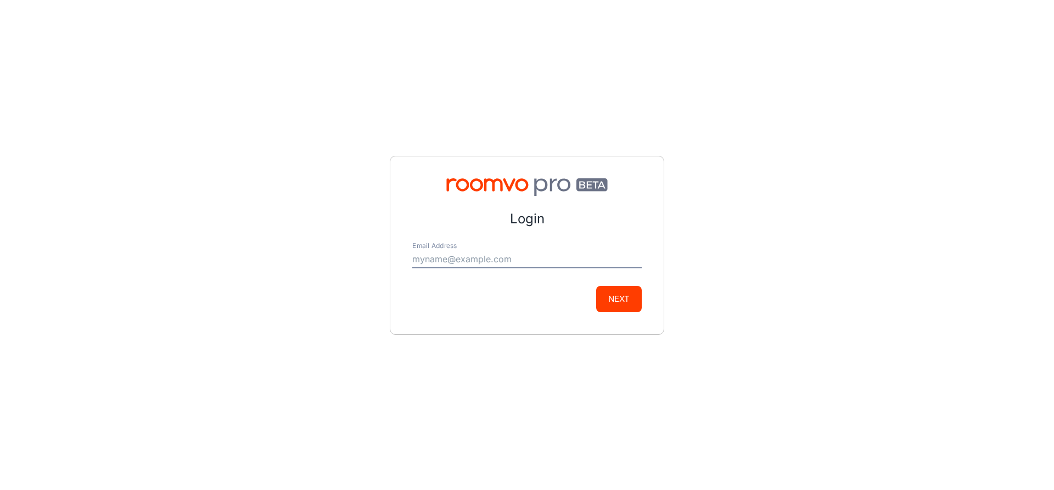
click at [443, 266] on input "Email Address" at bounding box center [527, 260] width 230 height 18
type input "info@contributionrecording.com"
click at [623, 293] on button "Next" at bounding box center [619, 299] width 46 height 26
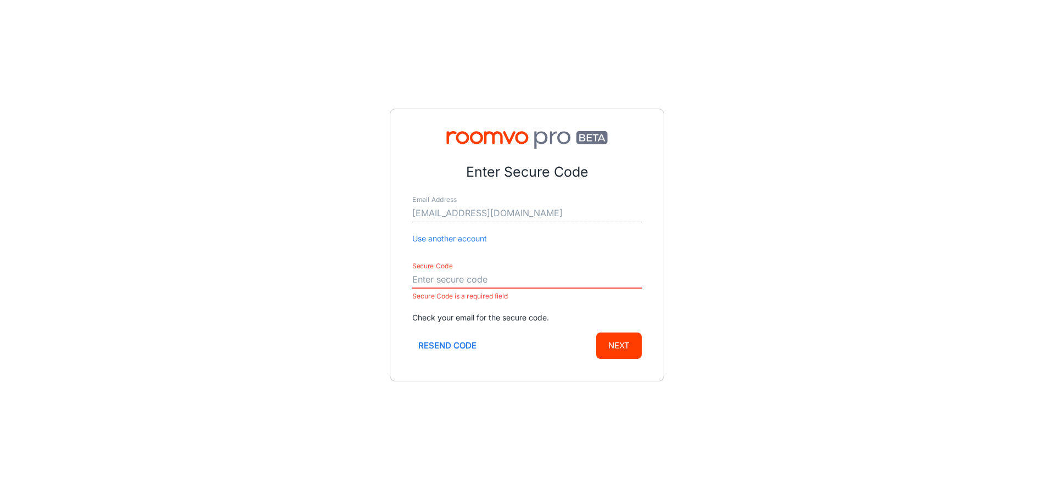
click at [444, 276] on input "Secure Code" at bounding box center [527, 280] width 230 height 18
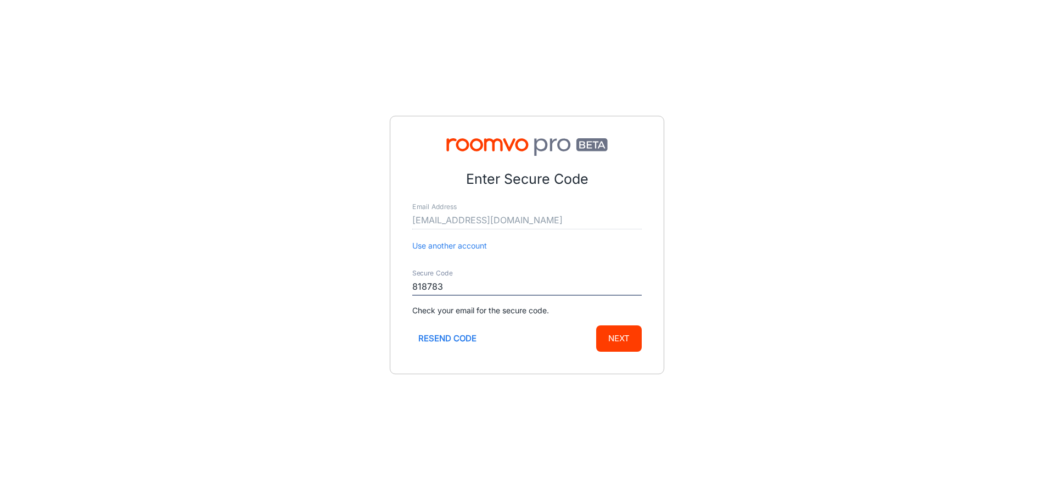
type input "818783"
click at [617, 339] on button "Next" at bounding box center [619, 339] width 46 height 26
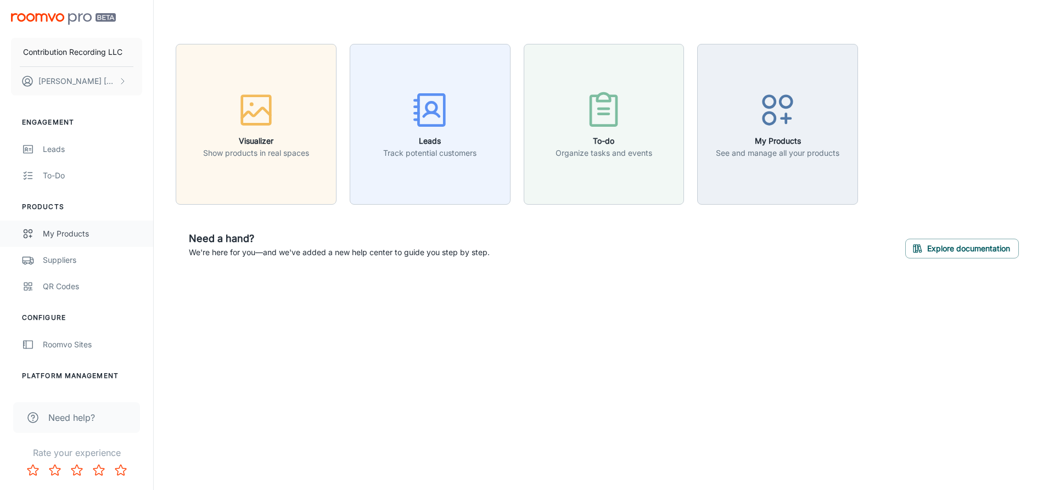
click at [68, 233] on div "My Products" at bounding box center [92, 234] width 99 height 12
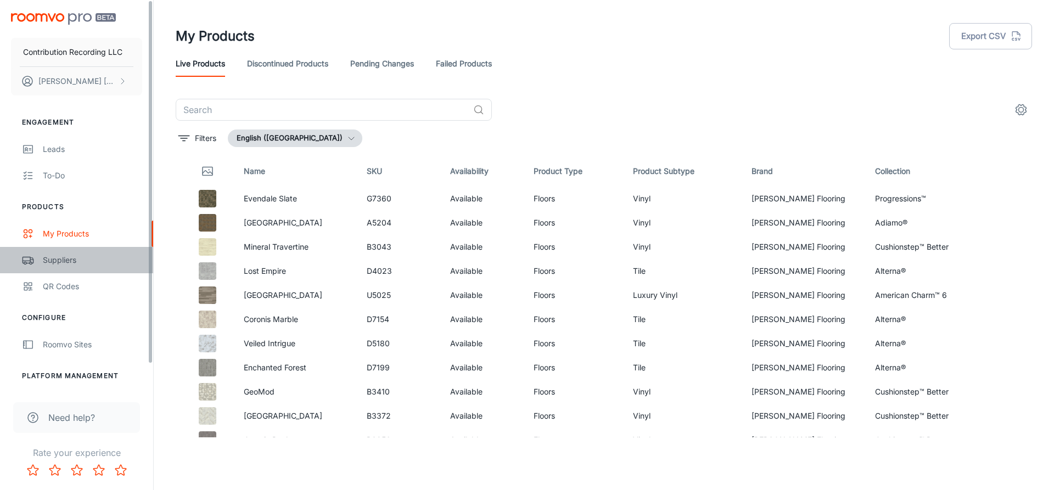
click at [60, 263] on div "Suppliers" at bounding box center [92, 260] width 99 height 12
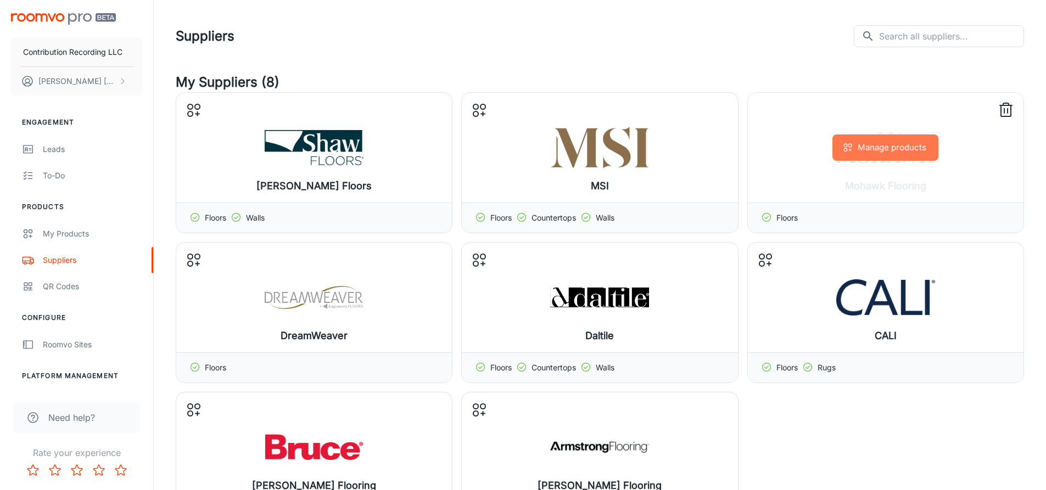
click at [873, 140] on button "Manage products" at bounding box center [886, 148] width 106 height 26
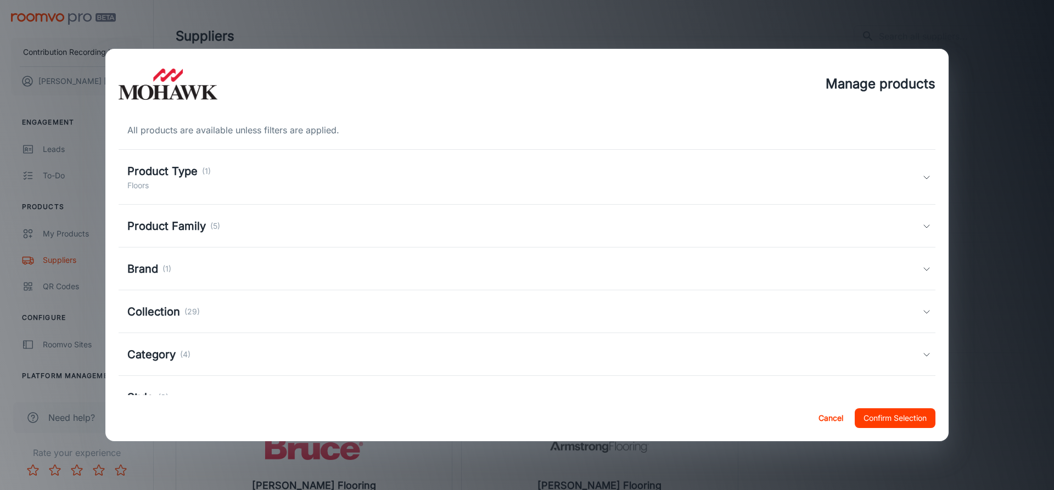
click at [924, 178] on polyline at bounding box center [926, 177] width 5 height 3
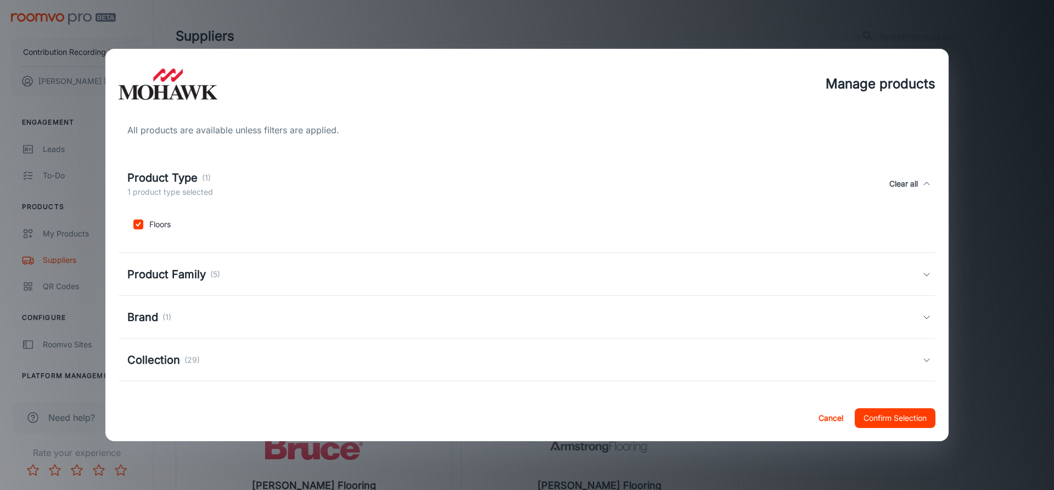
click at [920, 178] on div "Product Type (1) 1 product type selected Clear all" at bounding box center [527, 184] width 817 height 51
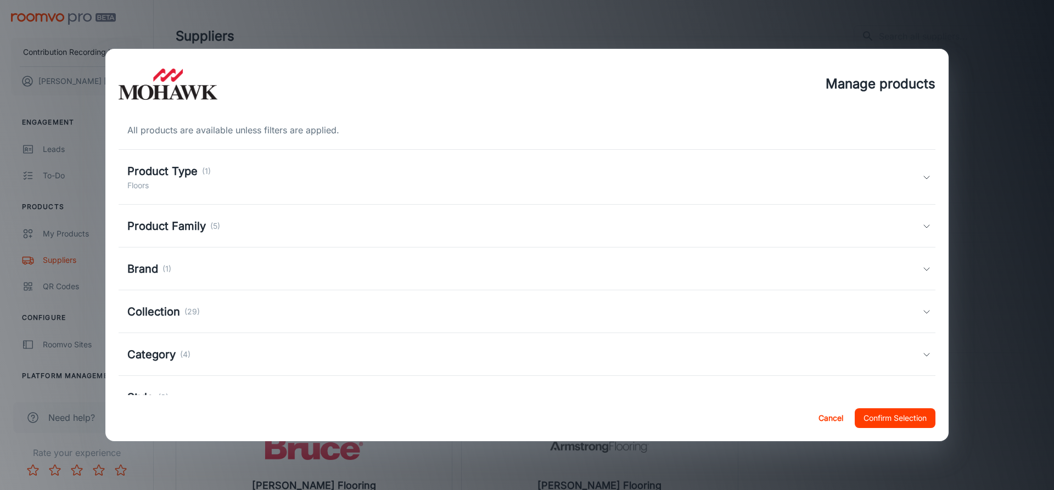
drag, startPoint x: 956, startPoint y: 142, endPoint x: 954, endPoint y: 271, distance: 128.5
click at [954, 271] on div "Manage products All products are available unless filters are applied. Product …" at bounding box center [527, 245] width 1054 height 490
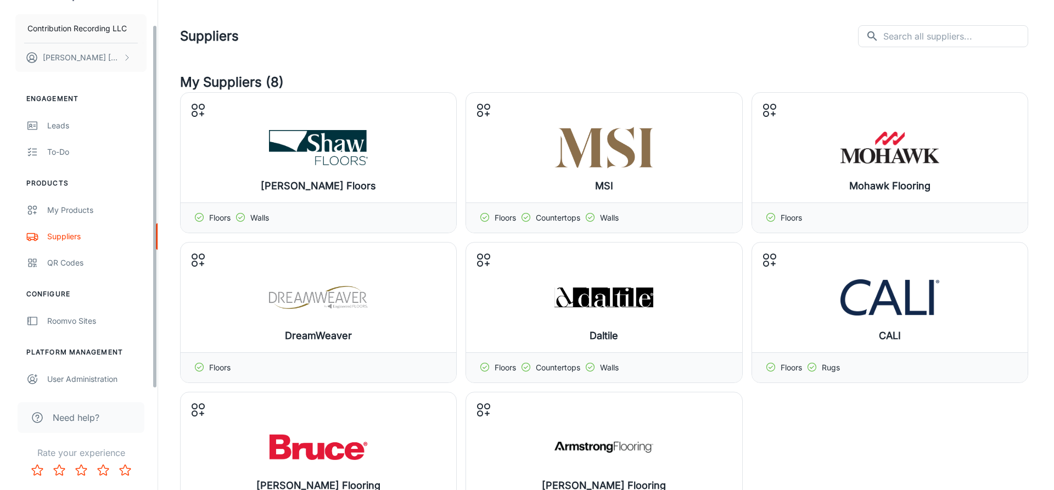
scroll to position [27, 0]
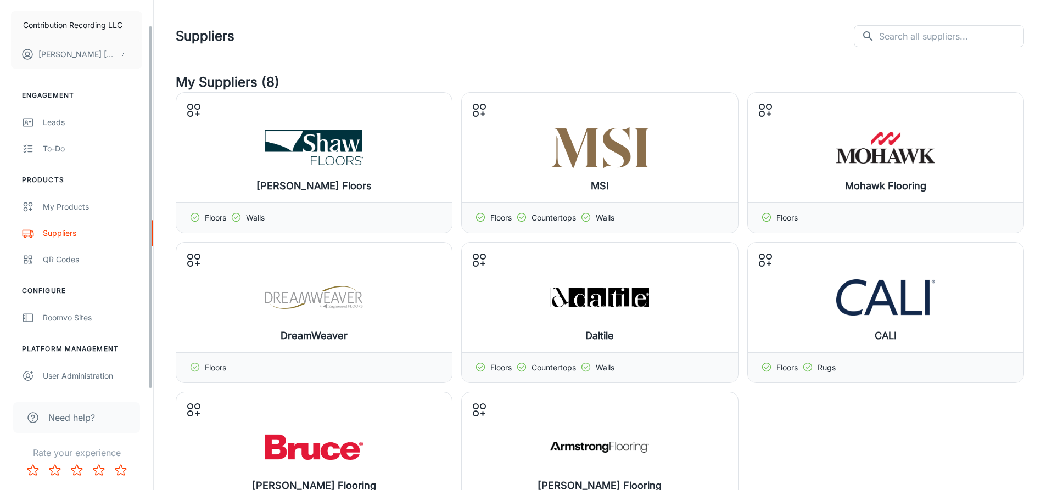
drag, startPoint x: 150, startPoint y: 260, endPoint x: 154, endPoint y: 319, distance: 59.4
drag, startPoint x: 153, startPoint y: 224, endPoint x: 151, endPoint y: 199, distance: 24.8
click at [151, 199] on div "Contribution Recording LLC Chris Quezada Engagement Leads To-do Products My Pro…" at bounding box center [77, 245] width 154 height 490
click at [79, 203] on div "My Products" at bounding box center [92, 207] width 99 height 12
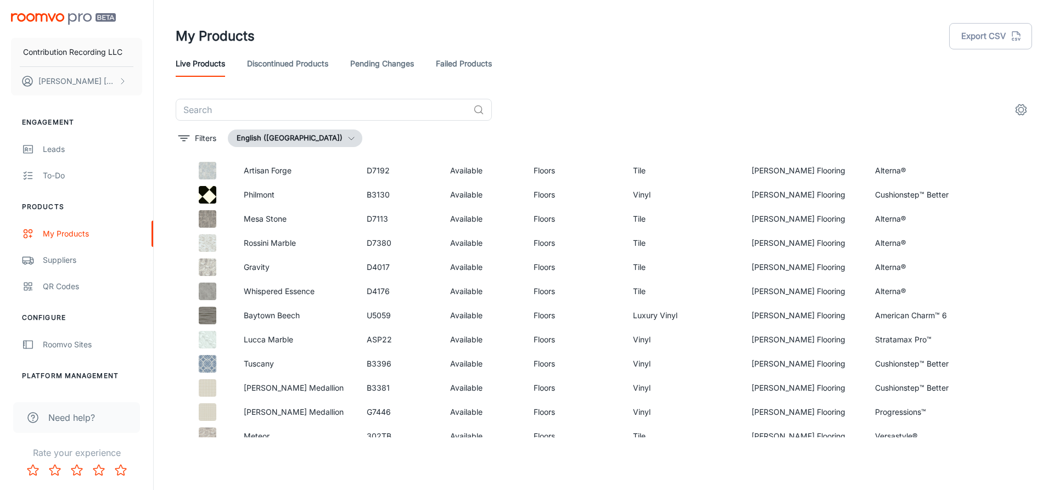
scroll to position [2069, 0]
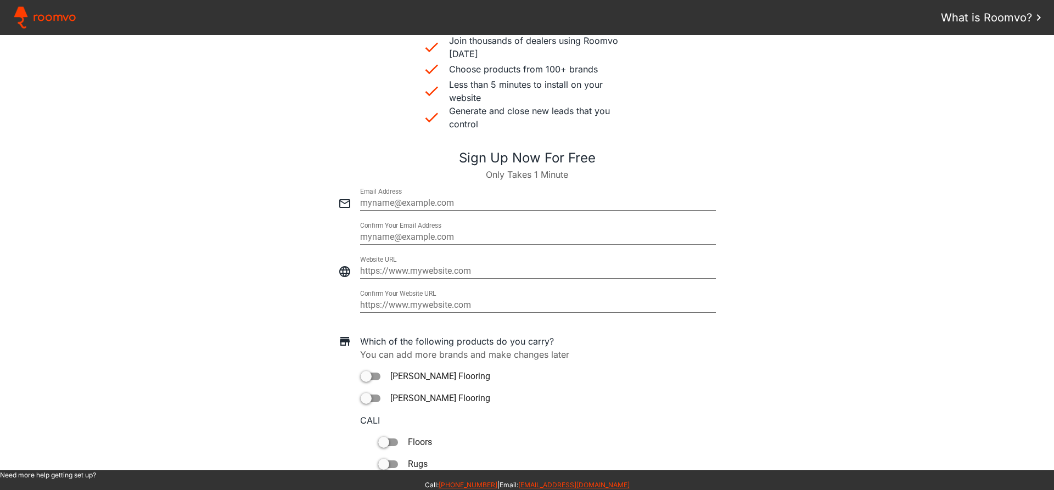
scroll to position [327, 0]
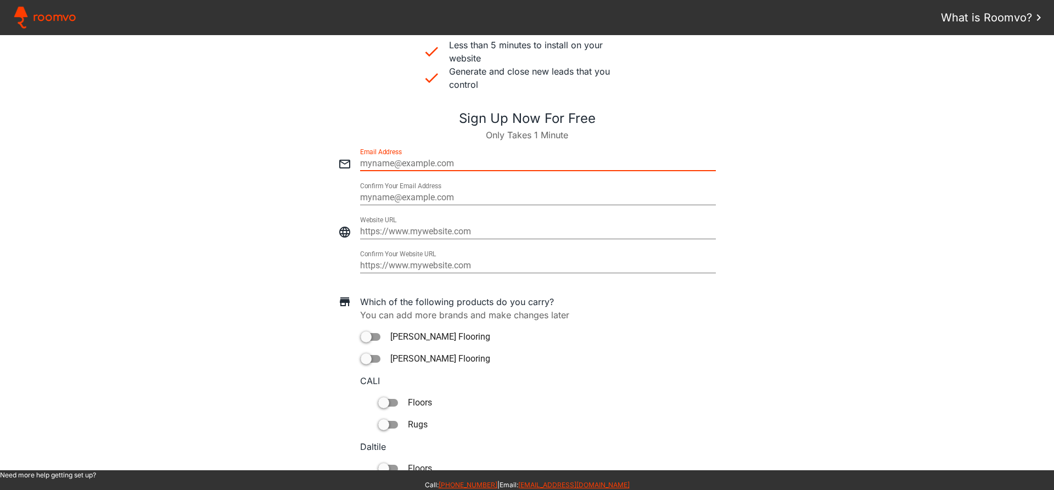
click at [492, 163] on input "email" at bounding box center [538, 163] width 356 height 13
type input "i"
type input "C"
type input "[PERSON_NAME][EMAIL_ADDRESS][DOMAIN_NAME]"
type paper-input "[PERSON_NAME][EMAIL_ADDRESS][DOMAIN_NAME]"
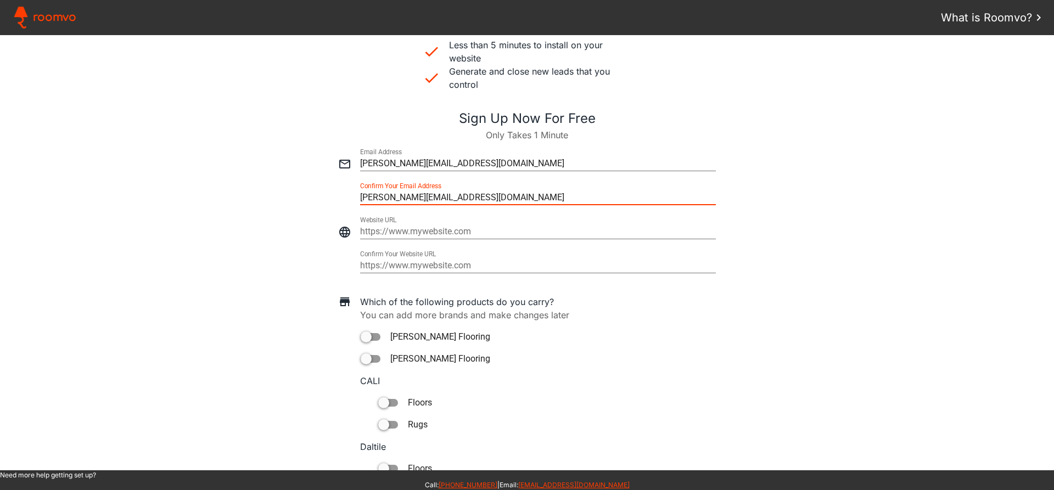
type input "[PERSON_NAME][EMAIL_ADDRESS][DOMAIN_NAME]"
type paper-input "[PERSON_NAME][EMAIL_ADDRESS][DOMAIN_NAME]"
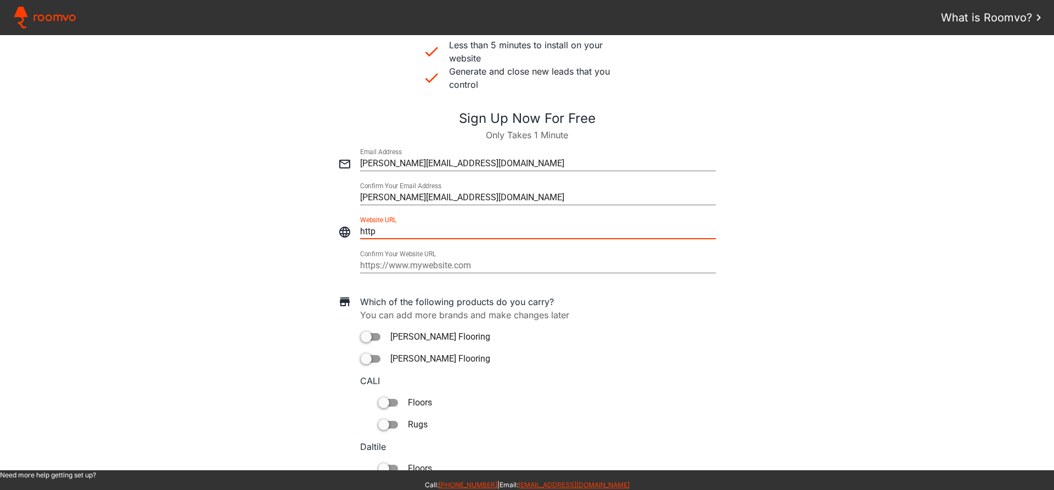
type input "http"
type paper-input "http"
type input "[URL]"
type paper-input "[URL]"
drag, startPoint x: 413, startPoint y: 231, endPoint x: 304, endPoint y: 212, distance: 110.4
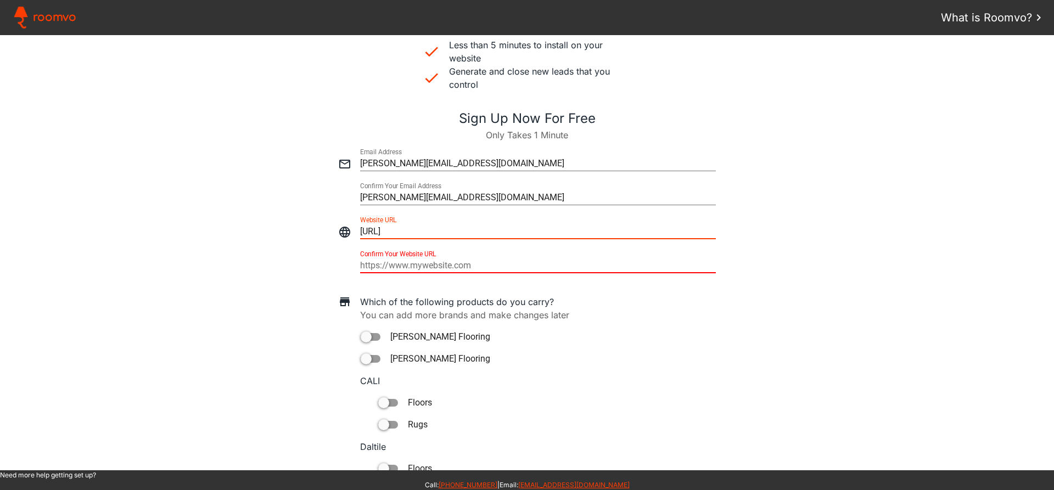
click at [304, 212] on div at bounding box center [527, 227] width 1033 height 34
paste input "s://[DOMAIN_NAME][URL]"
type input "[URL][DOMAIN_NAME]"
type paper-input "[URL][DOMAIN_NAME]"
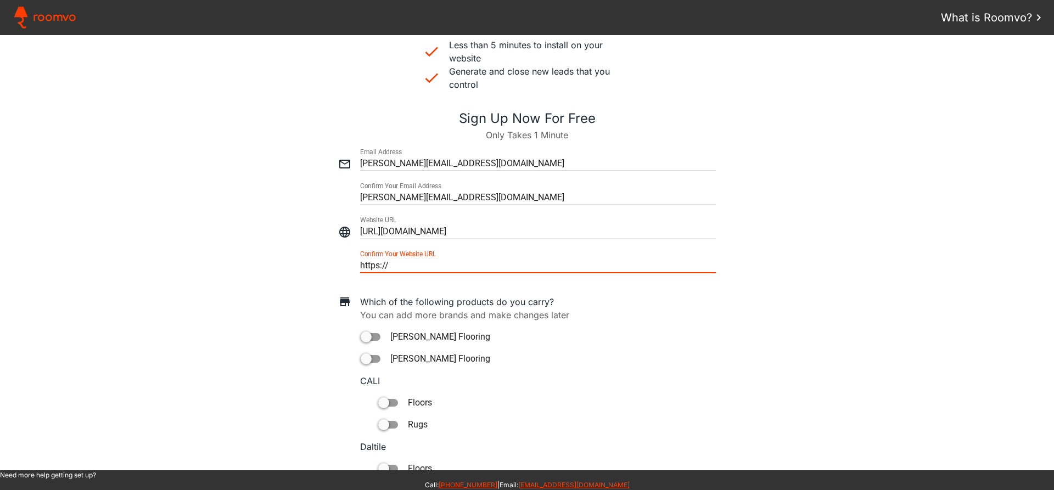
drag, startPoint x: 488, startPoint y: 271, endPoint x: 306, endPoint y: 243, distance: 183.9
click at [306, 243] on div at bounding box center [527, 210] width 1044 height 136
type input "[URL][DOMAIN_NAME]"
type paper-input "[URL][DOMAIN_NAME]"
click at [369, 333] on paper-toggle-button "[PERSON_NAME] Flooring" at bounding box center [538, 337] width 356 height 13
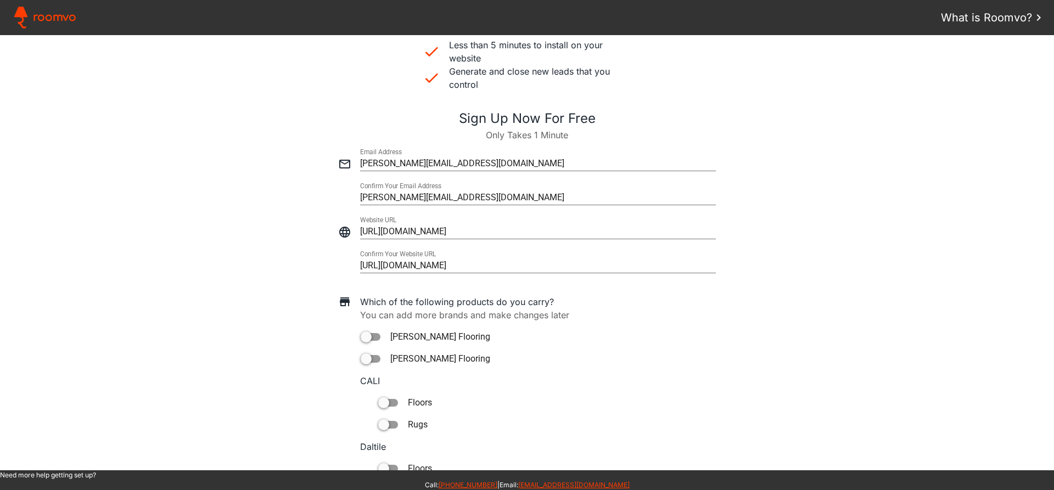
type paper-toggle-button "on"
click at [367, 359] on div at bounding box center [366, 359] width 11 height 11
type paper-toggle-button "on"
click at [378, 405] on div at bounding box center [383, 403] width 11 height 11
type paper-toggle-button "on"
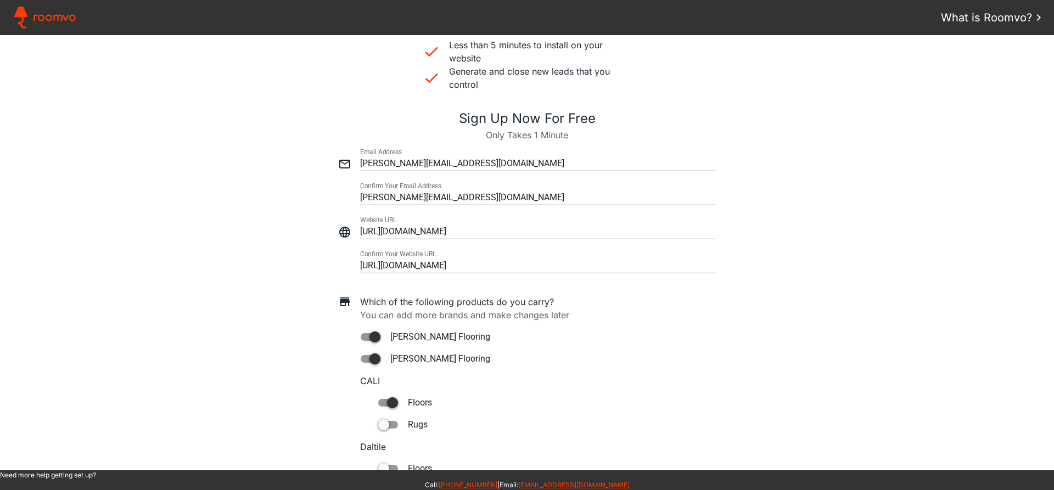
click at [385, 421] on div at bounding box center [388, 425] width 20 height 8
type paper-toggle-button "on"
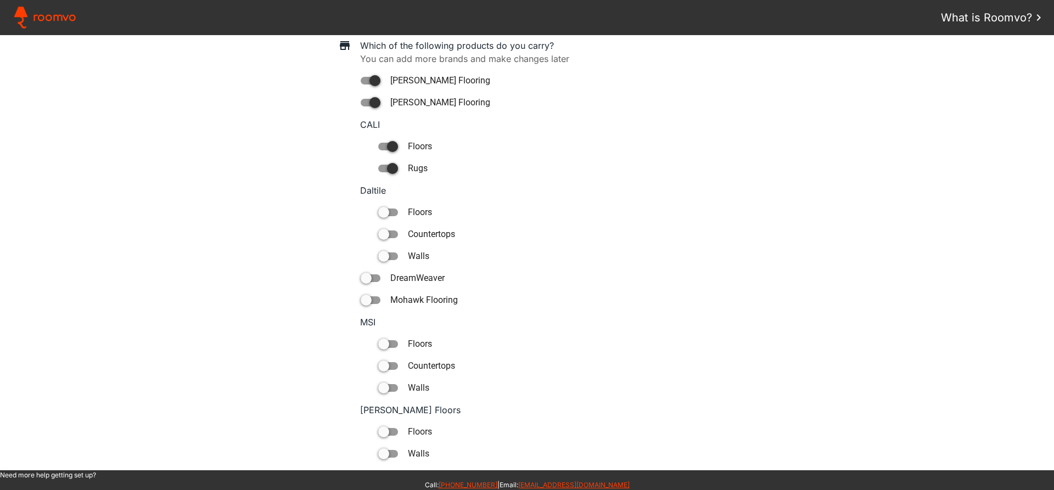
scroll to position [593, 0]
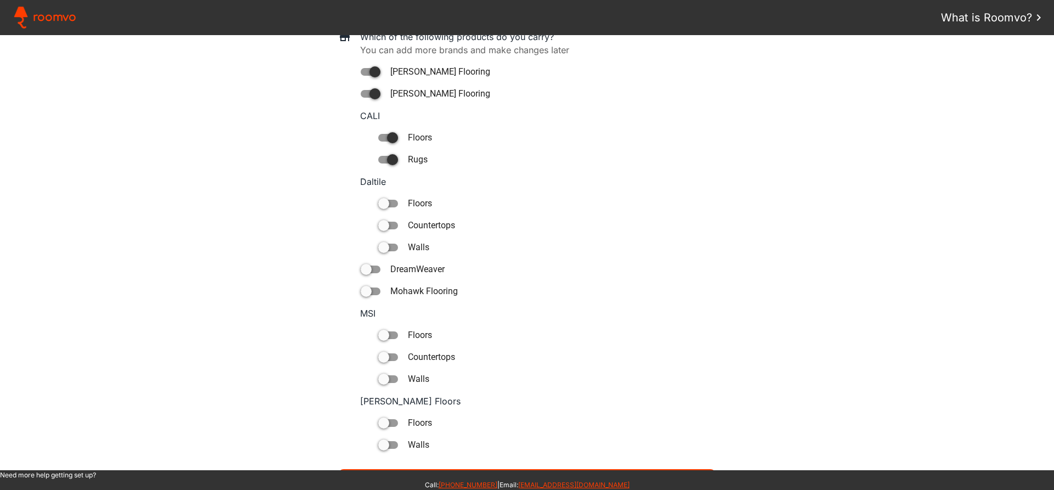
click at [386, 205] on div at bounding box center [388, 204] width 20 height 8
type paper-toggle-button "on"
click at [391, 231] on paper-toggle-button "countertops" at bounding box center [547, 225] width 338 height 13
type paper-toggle-button "on"
click at [389, 249] on div at bounding box center [388, 248] width 20 height 8
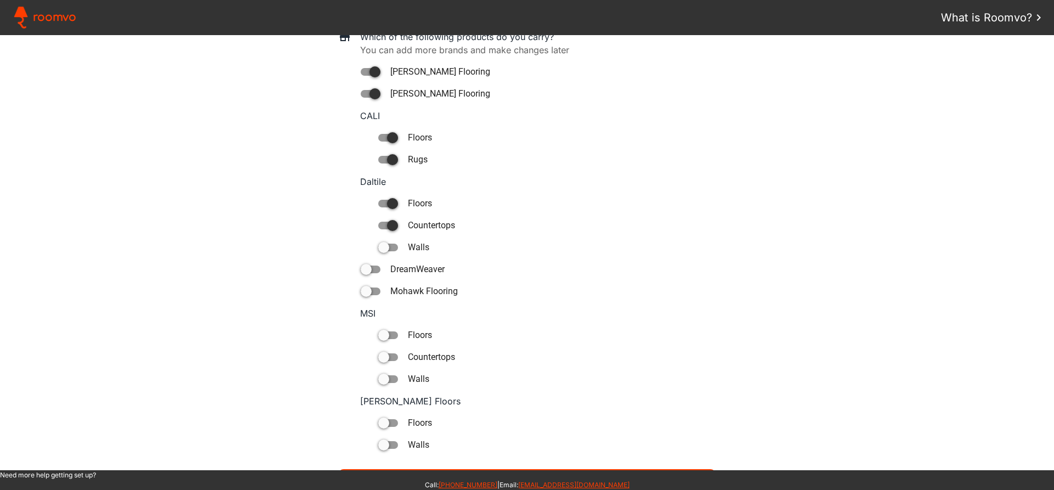
type paper-toggle-button "on"
drag, startPoint x: 380, startPoint y: 271, endPoint x: 372, endPoint y: 285, distance: 16.0
click at [379, 271] on paper-toggle-button "DreamWeaver" at bounding box center [538, 269] width 356 height 13
type paper-toggle-button "on"
click at [370, 299] on div "Which of the following products do you carry? You can add more brands and make …" at bounding box center [527, 241] width 1044 height 422
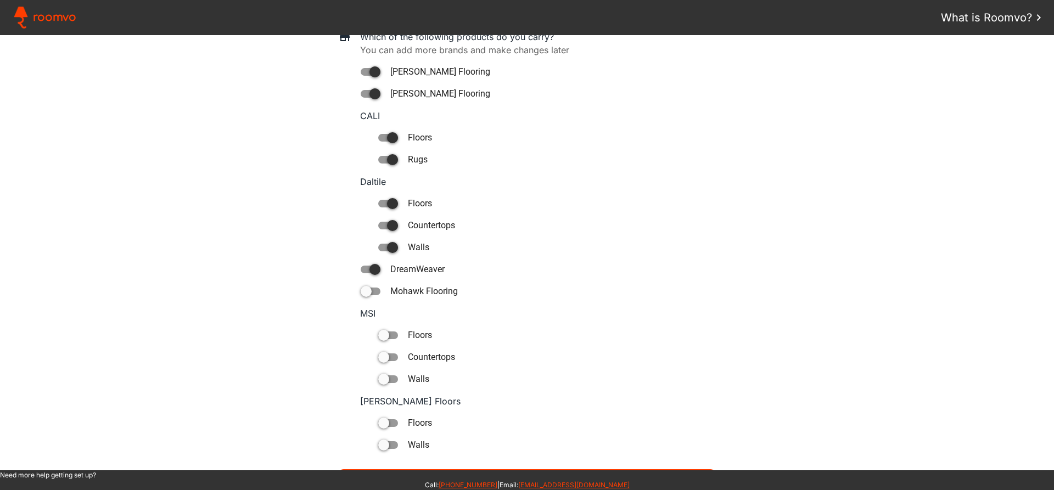
click at [367, 293] on div at bounding box center [366, 291] width 11 height 11
type paper-toggle-button "on"
click at [380, 337] on div at bounding box center [383, 335] width 11 height 11
type paper-toggle-button "on"
drag, startPoint x: 386, startPoint y: 355, endPoint x: 389, endPoint y: 370, distance: 15.3
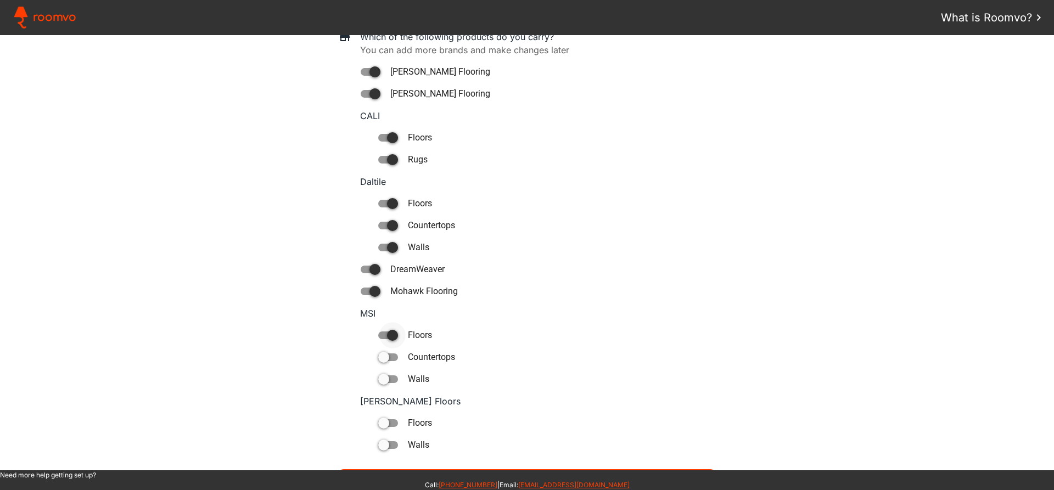
click at [386, 356] on div at bounding box center [388, 358] width 20 height 8
type paper-toggle-button "on"
click at [389, 377] on div "Which of the following products do you carry? You can add more brands and make …" at bounding box center [527, 241] width 1044 height 422
click at [388, 377] on div at bounding box center [388, 380] width 20 height 8
type paper-toggle-button "on"
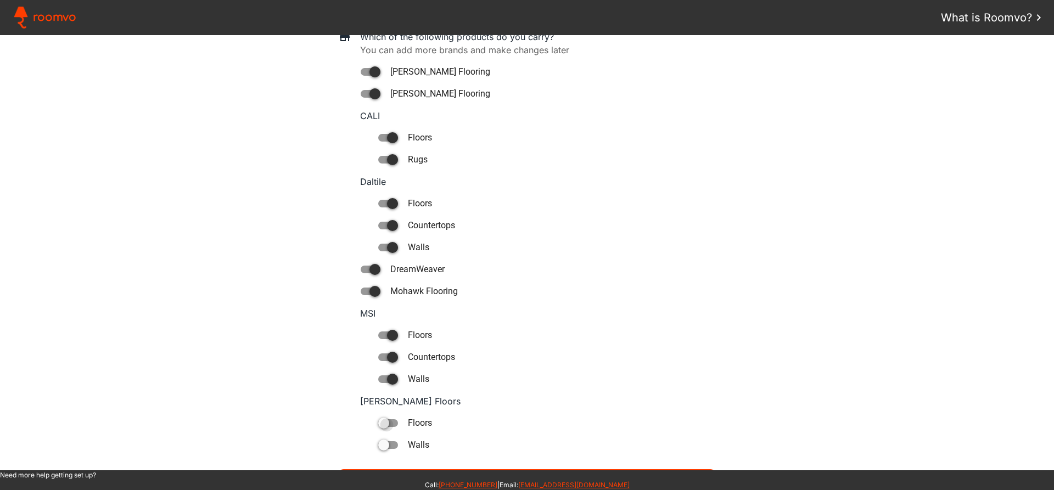
click at [384, 426] on div at bounding box center [383, 423] width 11 height 11
type paper-toggle-button "on"
click at [387, 443] on div at bounding box center [388, 446] width 20 height 8
type paper-toggle-button "on"
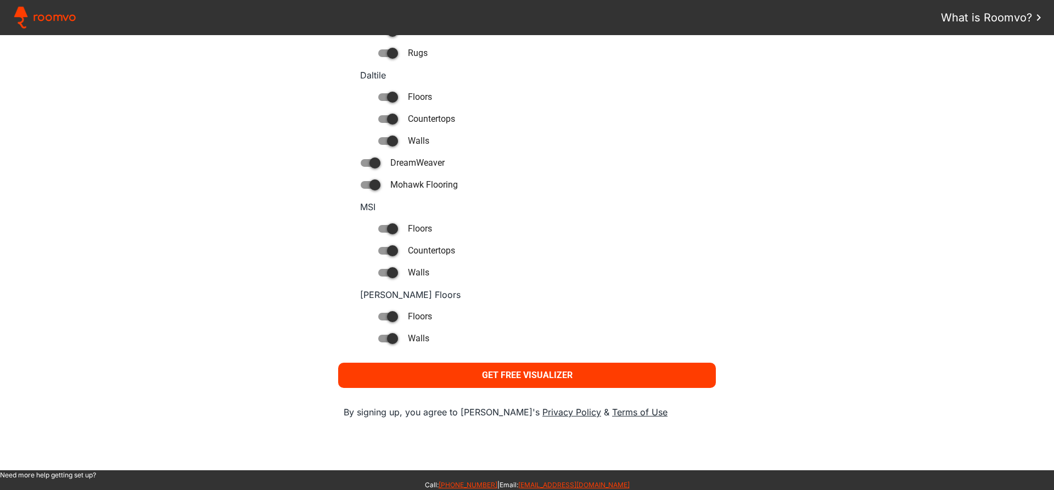
scroll to position [700, 0]
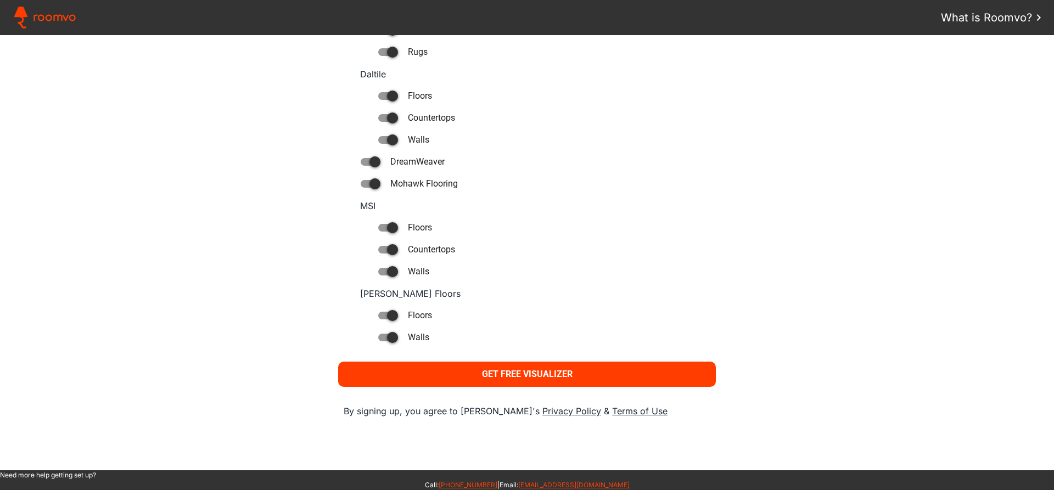
click at [593, 376] on paper-button "Get Free Visualizer" at bounding box center [527, 374] width 378 height 25
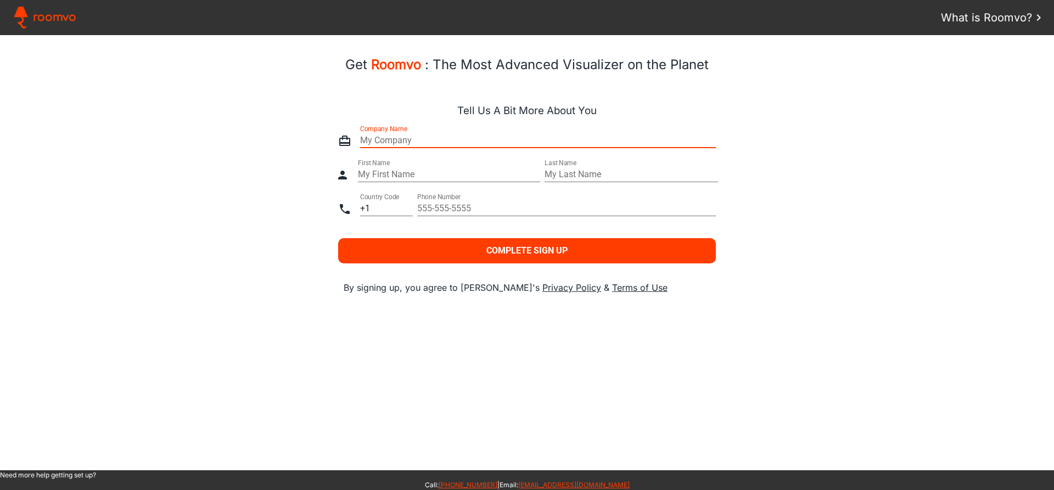
click at [410, 138] on input "text" at bounding box center [538, 140] width 356 height 13
type input "Contribution Recording LLC"
type paper-input "Contribution Recording LLC"
type input "[PERSON_NAME]"
type paper-input "[PERSON_NAME]"
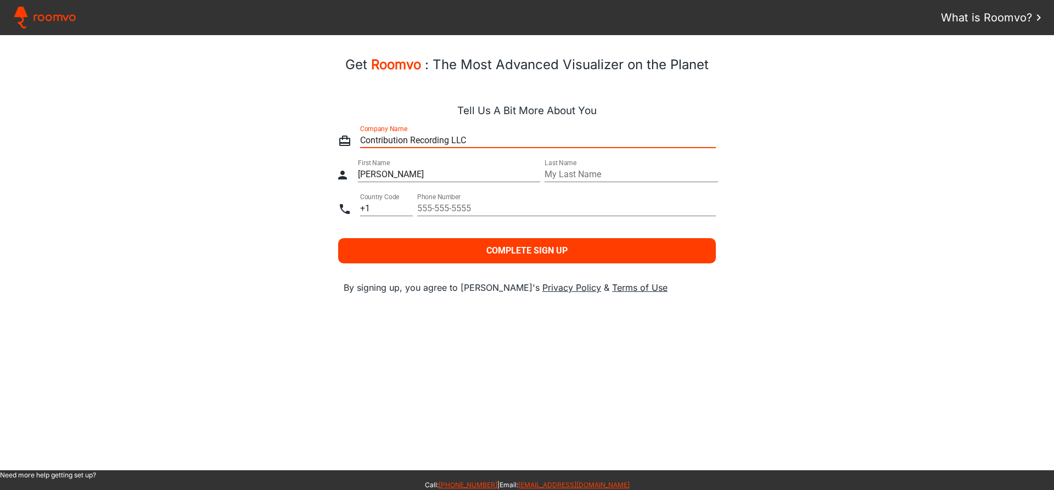
type input "[PERSON_NAME]"
type paper-input "[PERSON_NAME]"
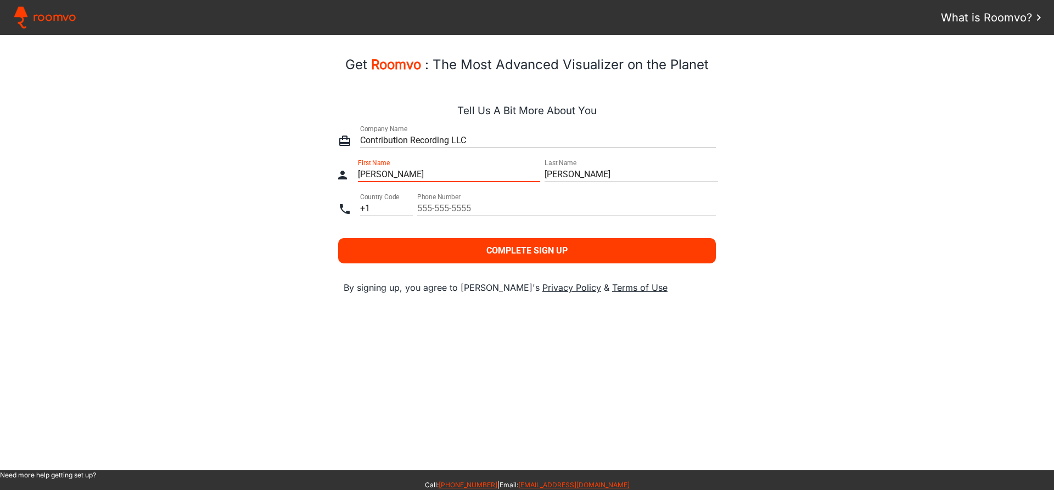
drag, startPoint x: 366, startPoint y: 177, endPoint x: 278, endPoint y: 126, distance: 101.4
click at [278, 126] on div at bounding box center [527, 170] width 1044 height 102
type input "[PERSON_NAME]"
type paper-input "[PERSON_NAME]"
click at [545, 202] on input "tel" at bounding box center [566, 208] width 299 height 13
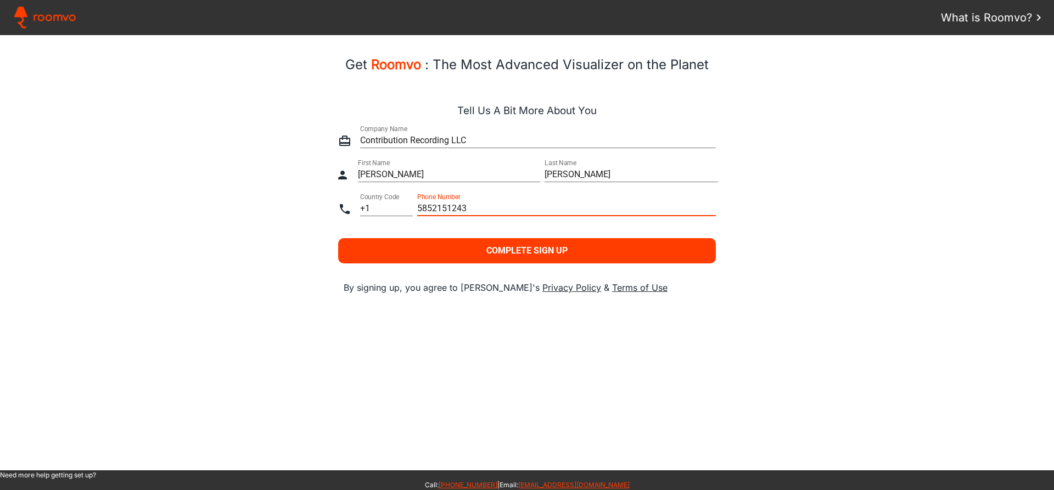
type input "5852151243"
type paper-input "5852151243"
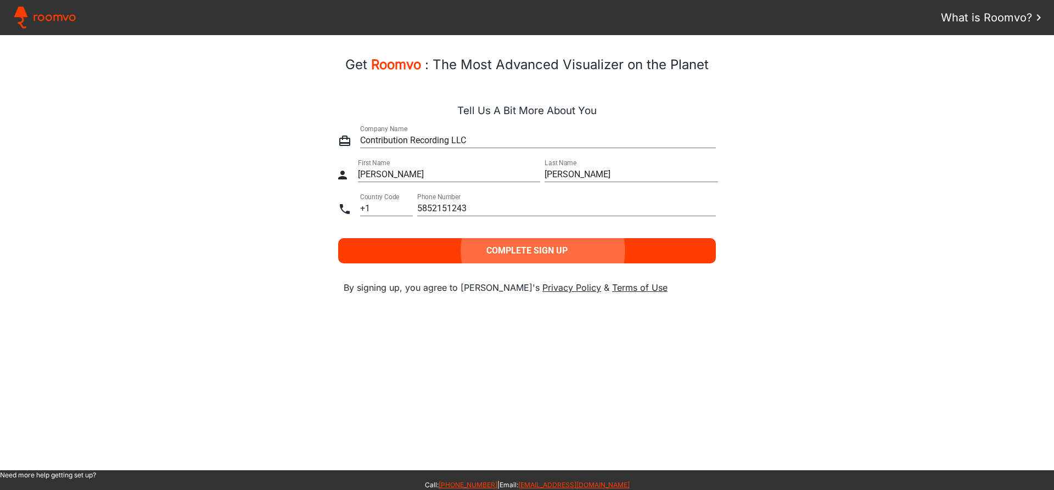
click at [0, 0] on slot "Complete Sign Up" at bounding box center [0, 0] width 0 height 0
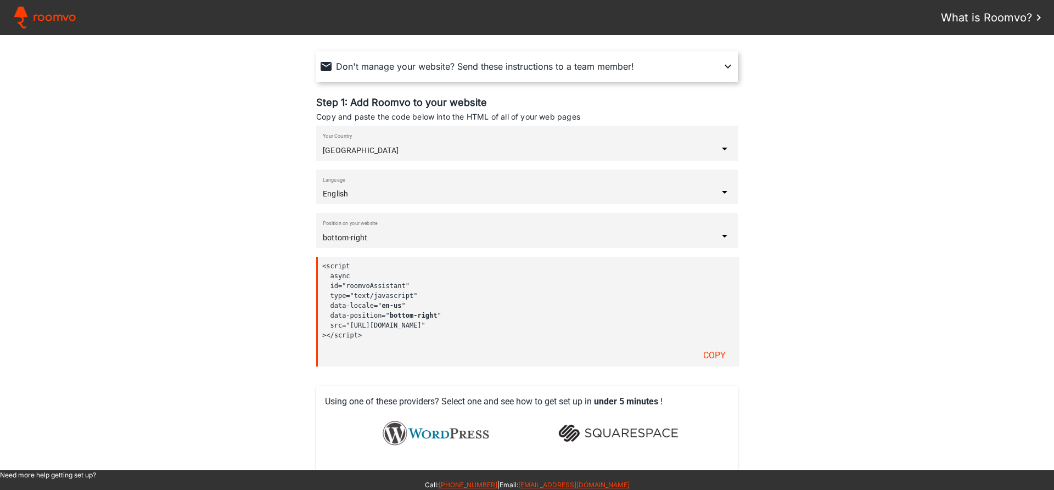
scroll to position [115, 0]
click at [0, 0] on slot "Copy" at bounding box center [0, 0] width 0 height 0
